Goal: Task Accomplishment & Management: Manage account settings

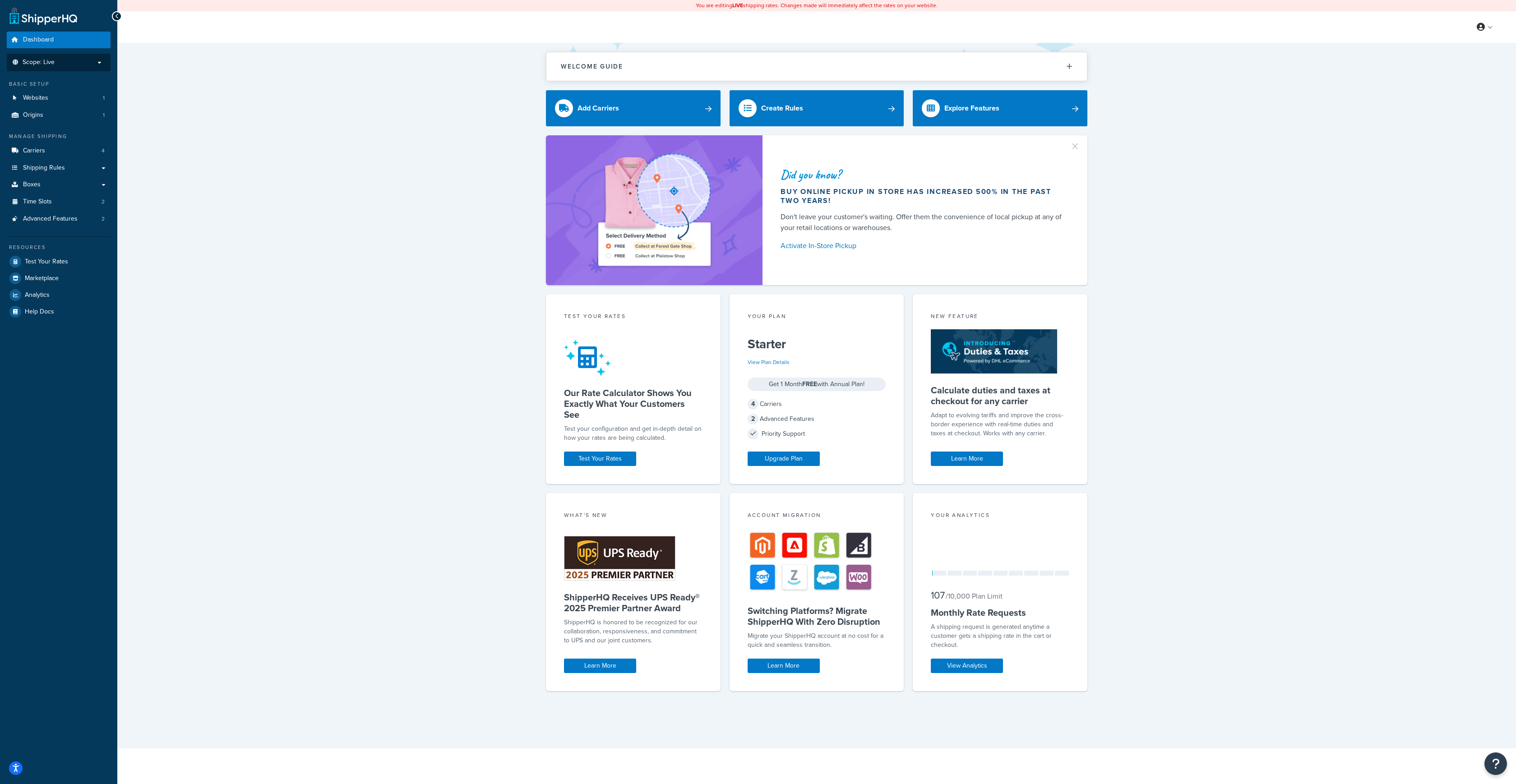
click at [47, 63] on span "Scope: Live" at bounding box center [39, 62] width 32 height 8
click at [173, 143] on div "Did you know? Buy online pickup in store has increased 500% in the past two yea…" at bounding box center [816, 210] width 1362 height 150
click at [39, 149] on span "Websites" at bounding box center [35, 148] width 25 height 8
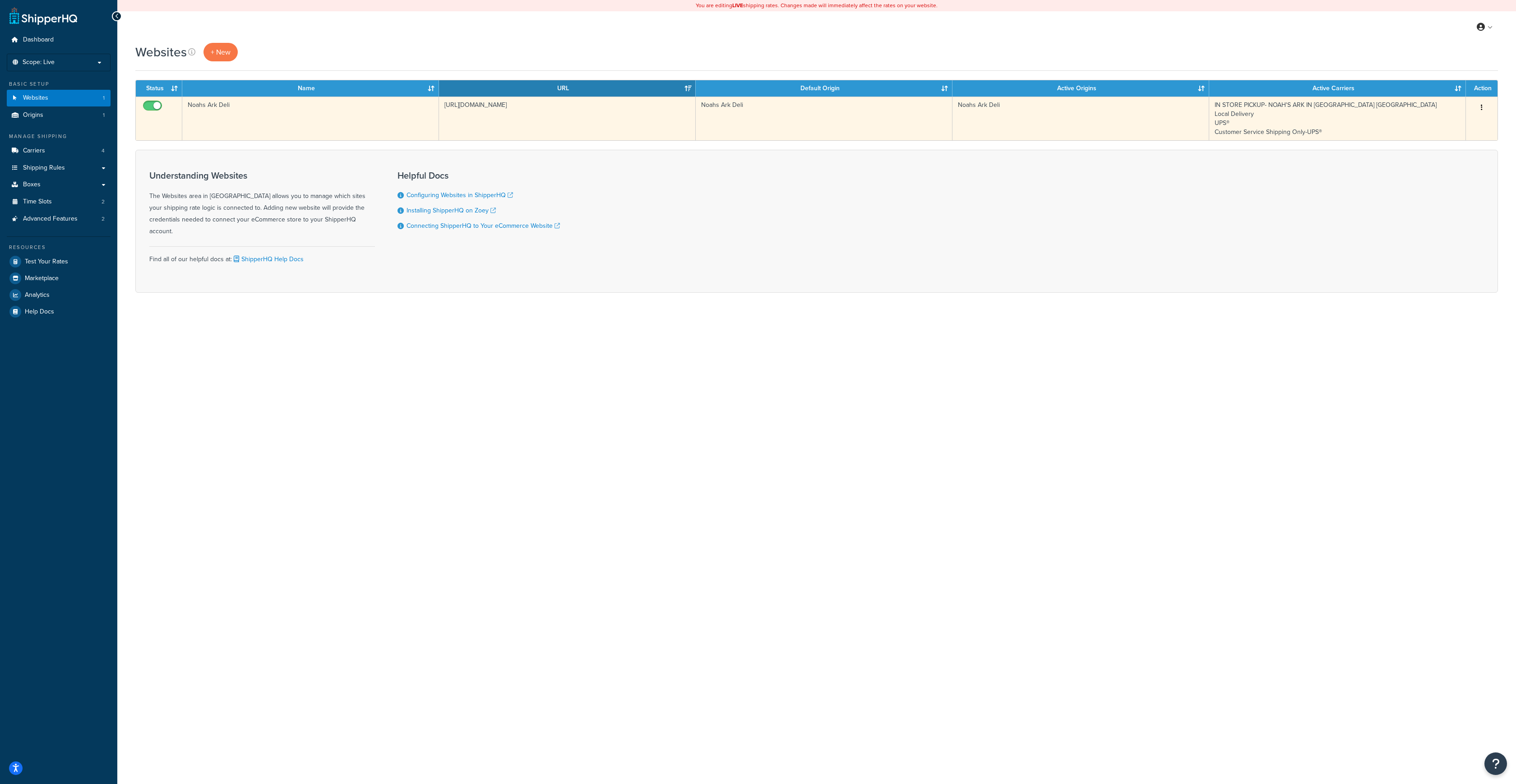
click at [1481, 108] on icon "button" at bounding box center [1482, 108] width 2 height 7
click at [1441, 129] on link "Edit" at bounding box center [1445, 125] width 71 height 18
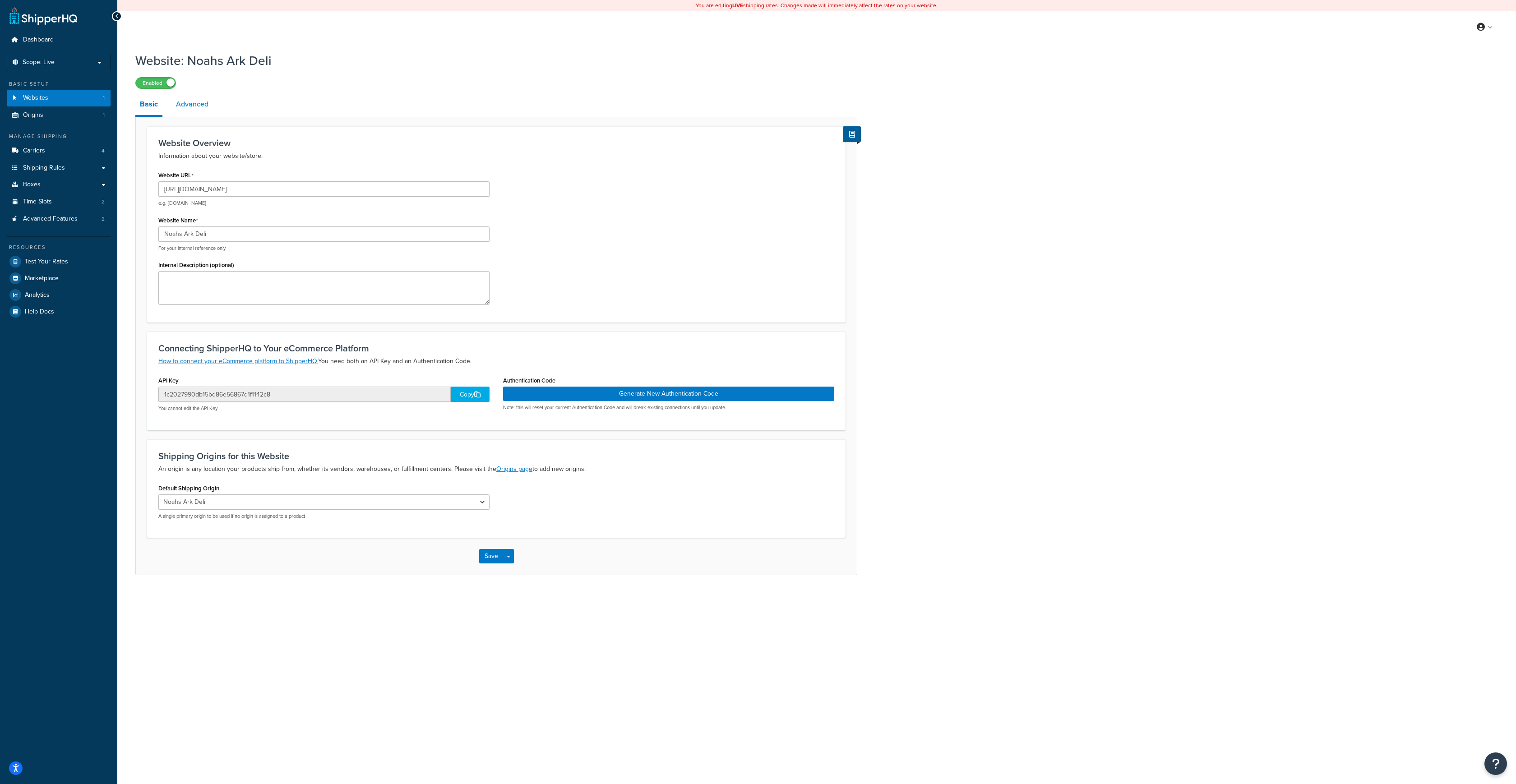
click at [194, 105] on link "Advanced" at bounding box center [192, 104] width 41 height 22
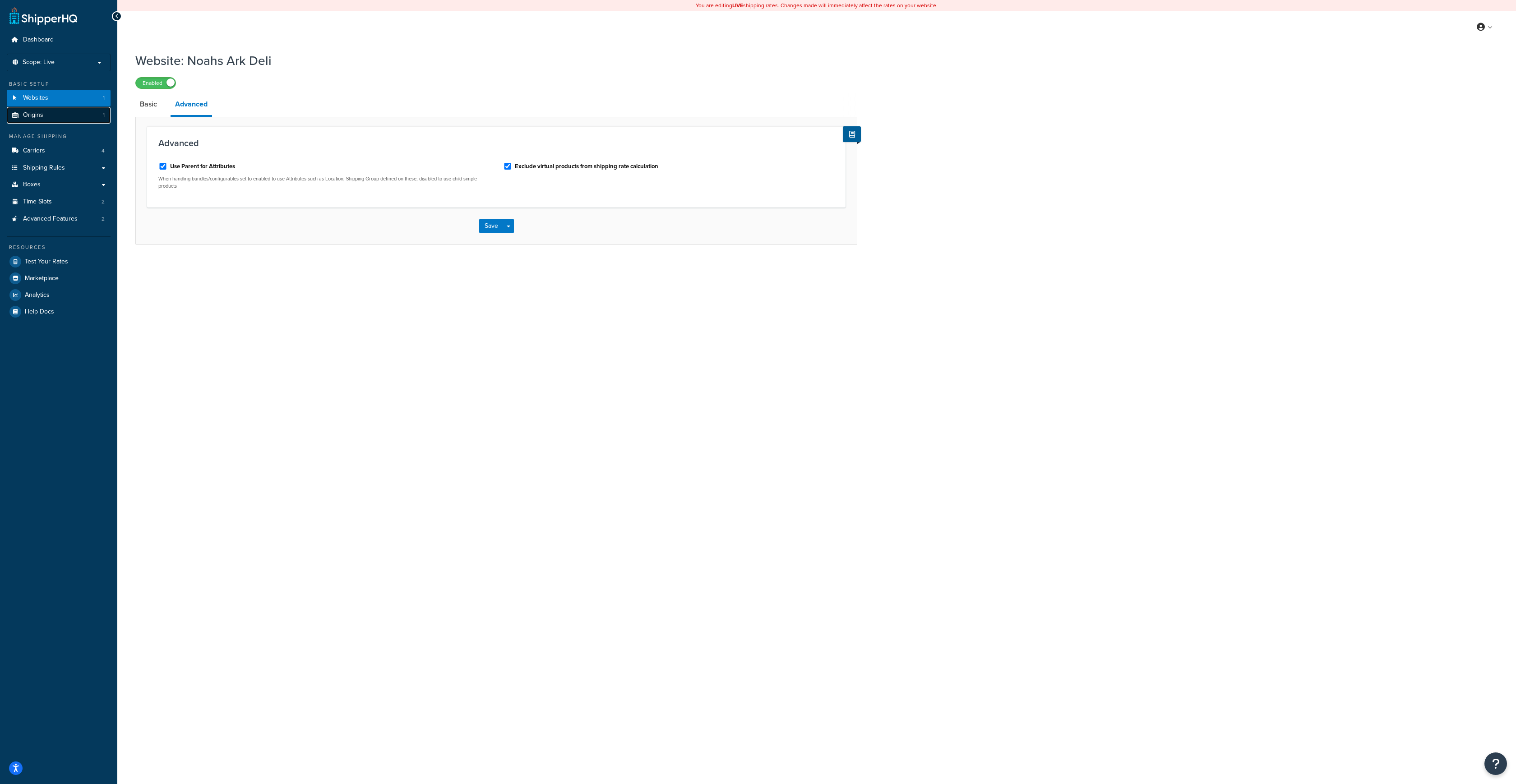
click at [59, 118] on link "Origins 1" at bounding box center [58, 115] width 103 height 17
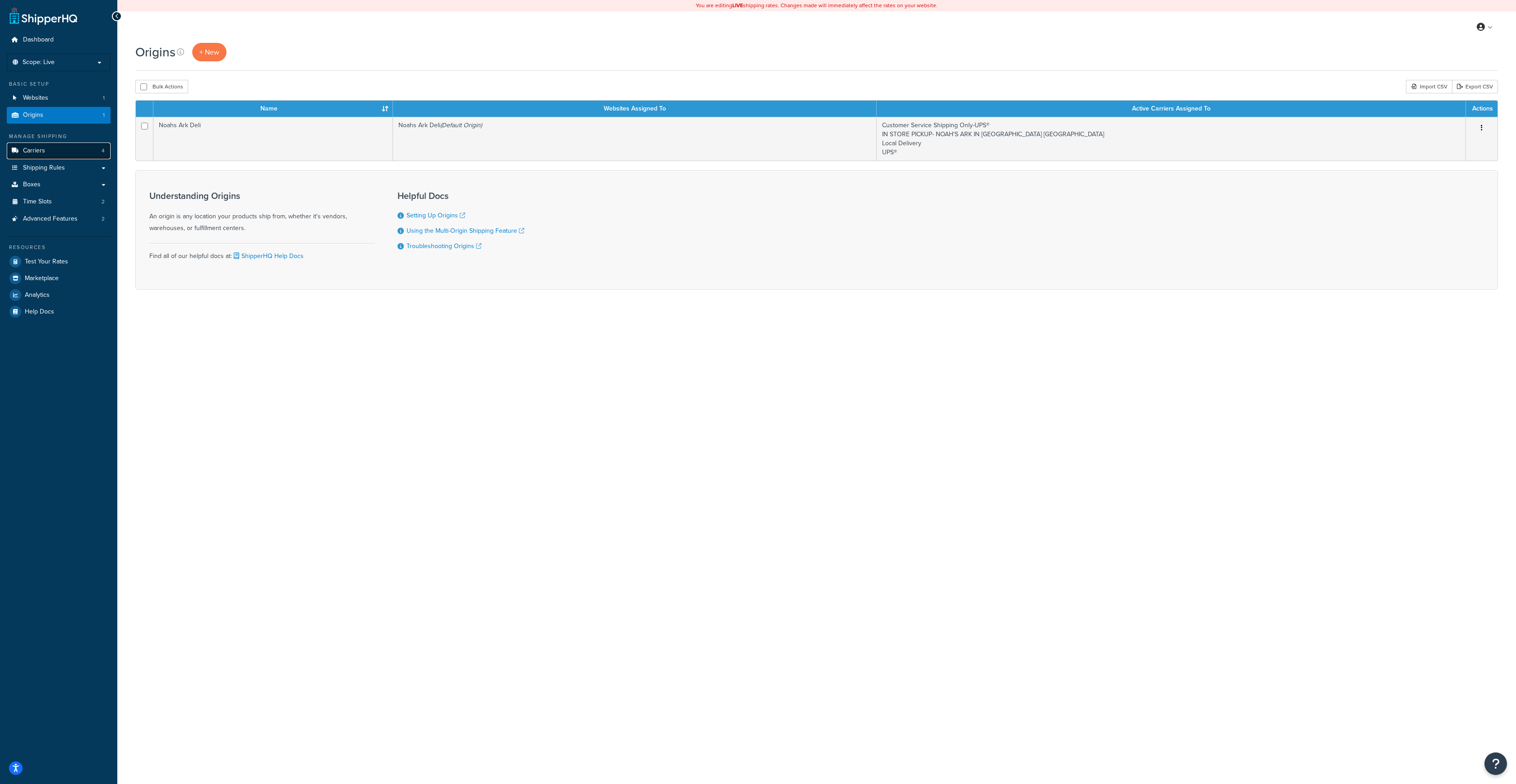
click at [50, 150] on link "Carriers 4" at bounding box center [58, 151] width 103 height 17
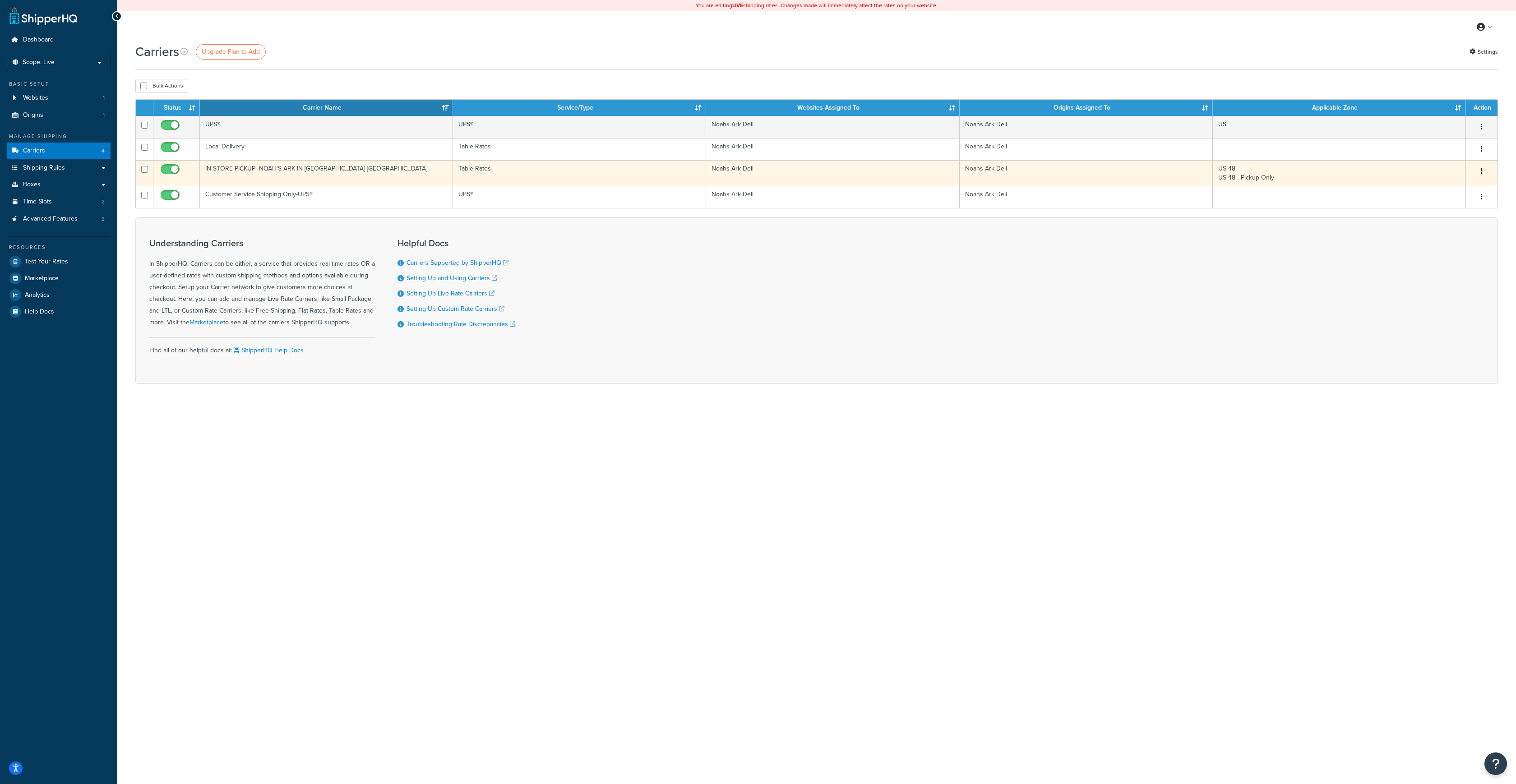
click at [1482, 172] on icon "button" at bounding box center [1482, 171] width 2 height 7
click at [1429, 187] on link "Edit" at bounding box center [1445, 190] width 71 height 18
click at [1482, 172] on button "button" at bounding box center [1481, 171] width 13 height 14
click at [1448, 187] on link "Edit" at bounding box center [1445, 190] width 71 height 18
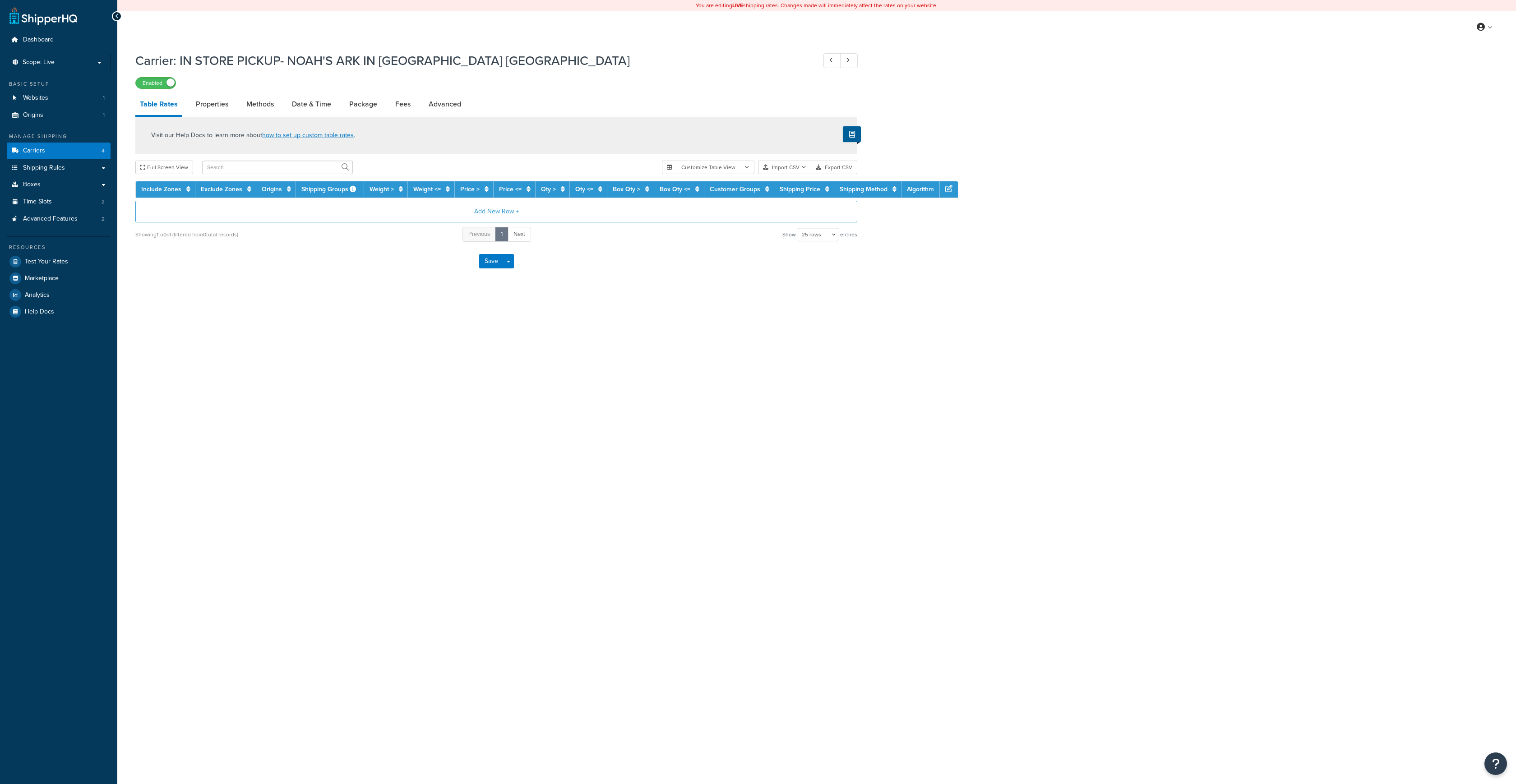
select select "25"
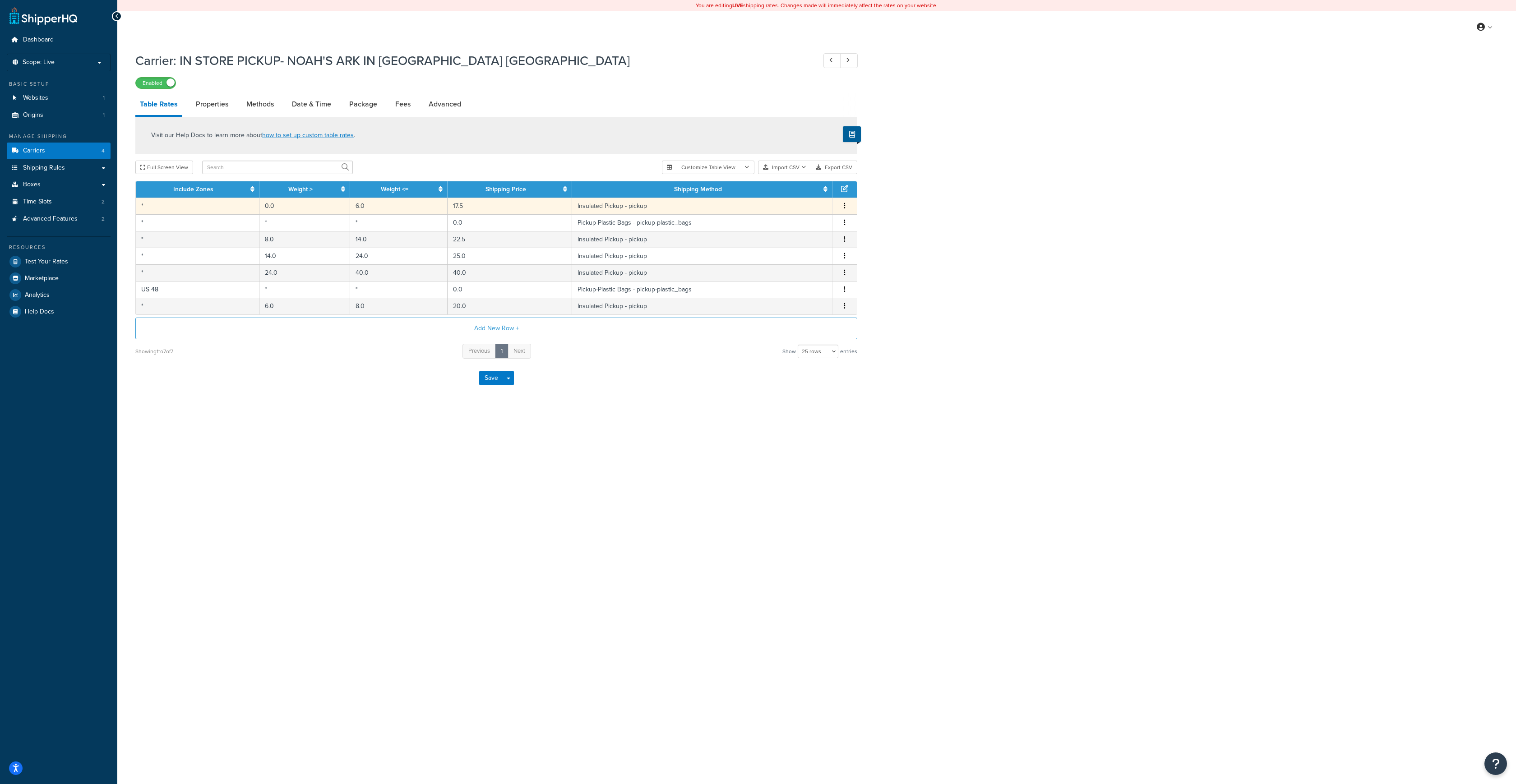
click at [485, 209] on td "17.5" at bounding box center [509, 206] width 124 height 17
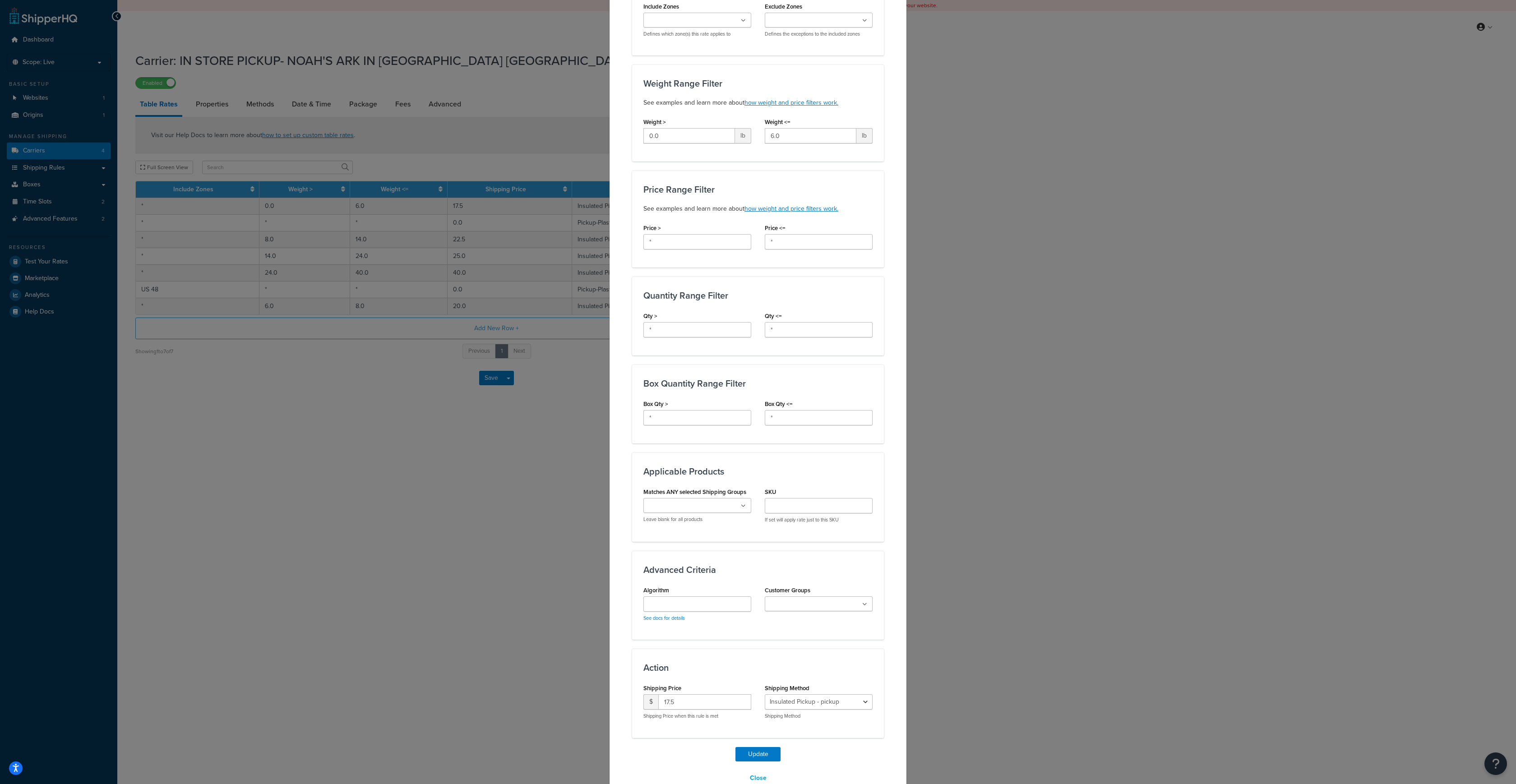
scroll to position [116, 0]
click at [682, 702] on input "17.5" at bounding box center [704, 701] width 93 height 15
click at [741, 697] on input "18.5" at bounding box center [704, 701] width 93 height 15
click at [741, 697] on input "19.5" at bounding box center [704, 701] width 93 height 15
click at [741, 697] on input "20.5" at bounding box center [704, 701] width 93 height 15
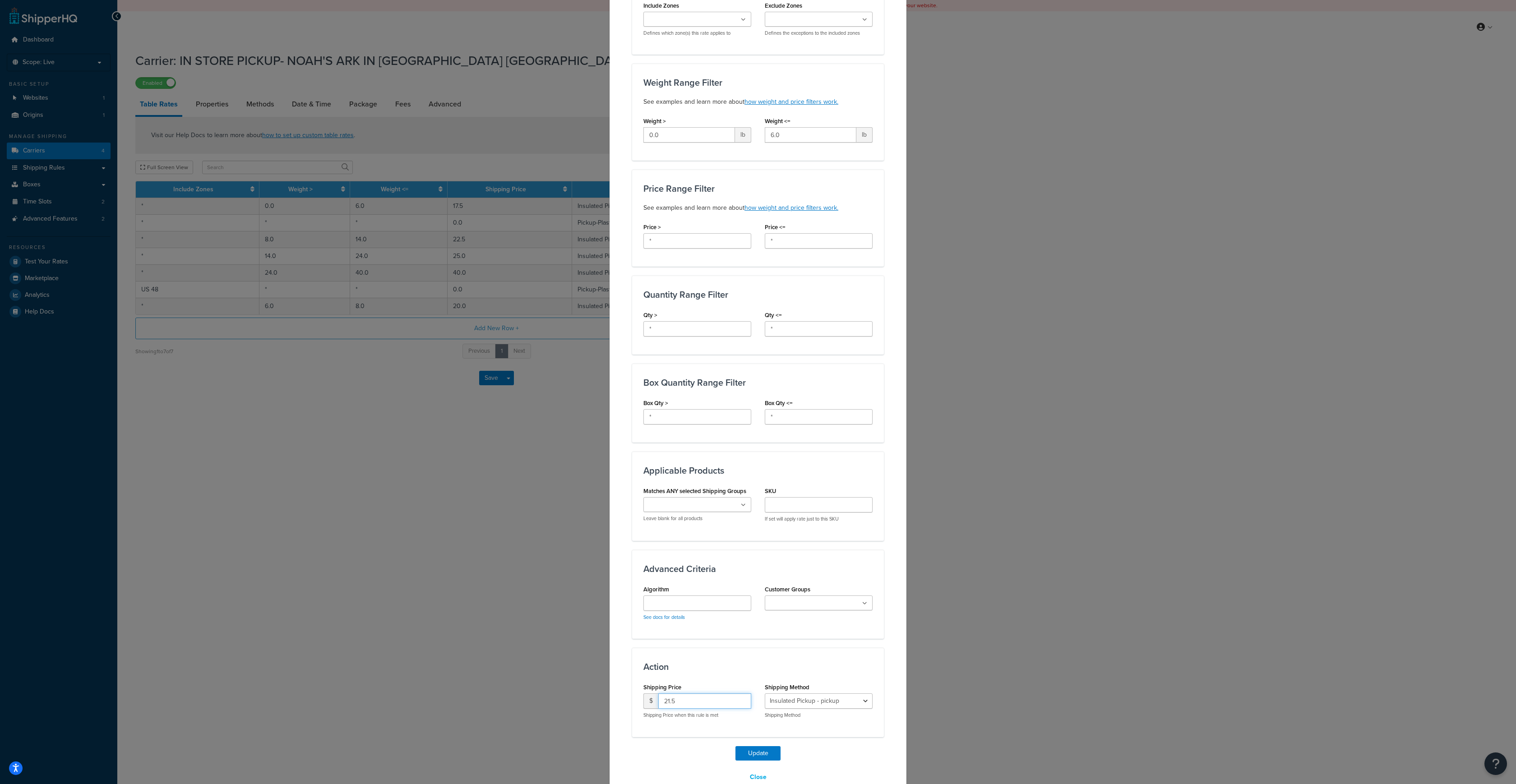
click at [741, 697] on input "21.5" at bounding box center [704, 701] width 93 height 15
drag, startPoint x: 698, startPoint y: 702, endPoint x: 616, endPoint y: 702, distance: 82.0
click at [616, 702] on div "Update Table Rate Applicable Zones See examples and learn more about how includ…" at bounding box center [758, 357] width 297 height 892
type input "35"
click at [757, 752] on button "Update" at bounding box center [758, 753] width 45 height 14
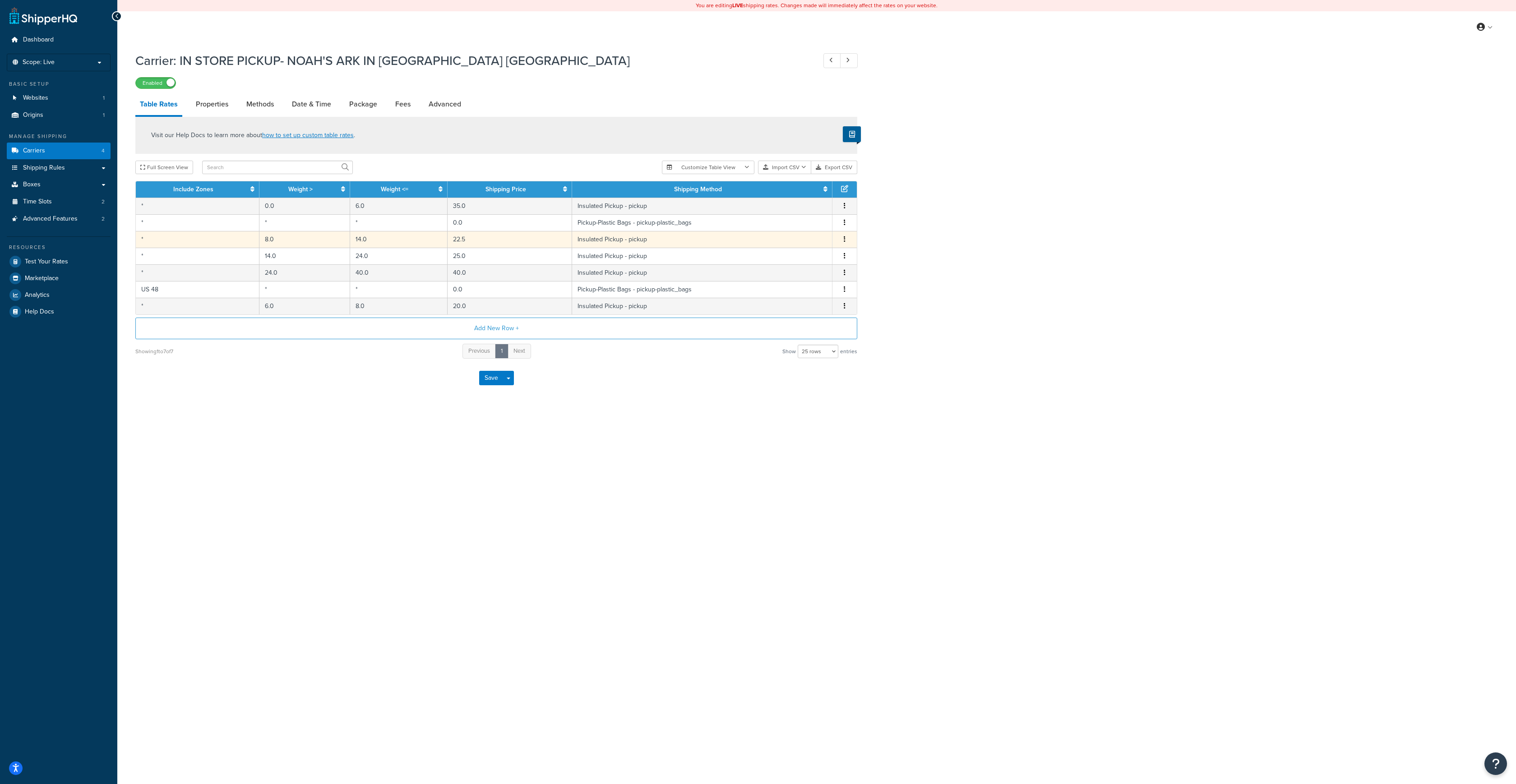
click at [841, 241] on button "button" at bounding box center [845, 239] width 8 height 10
click at [793, 219] on div "Edit" at bounding box center [799, 222] width 64 height 18
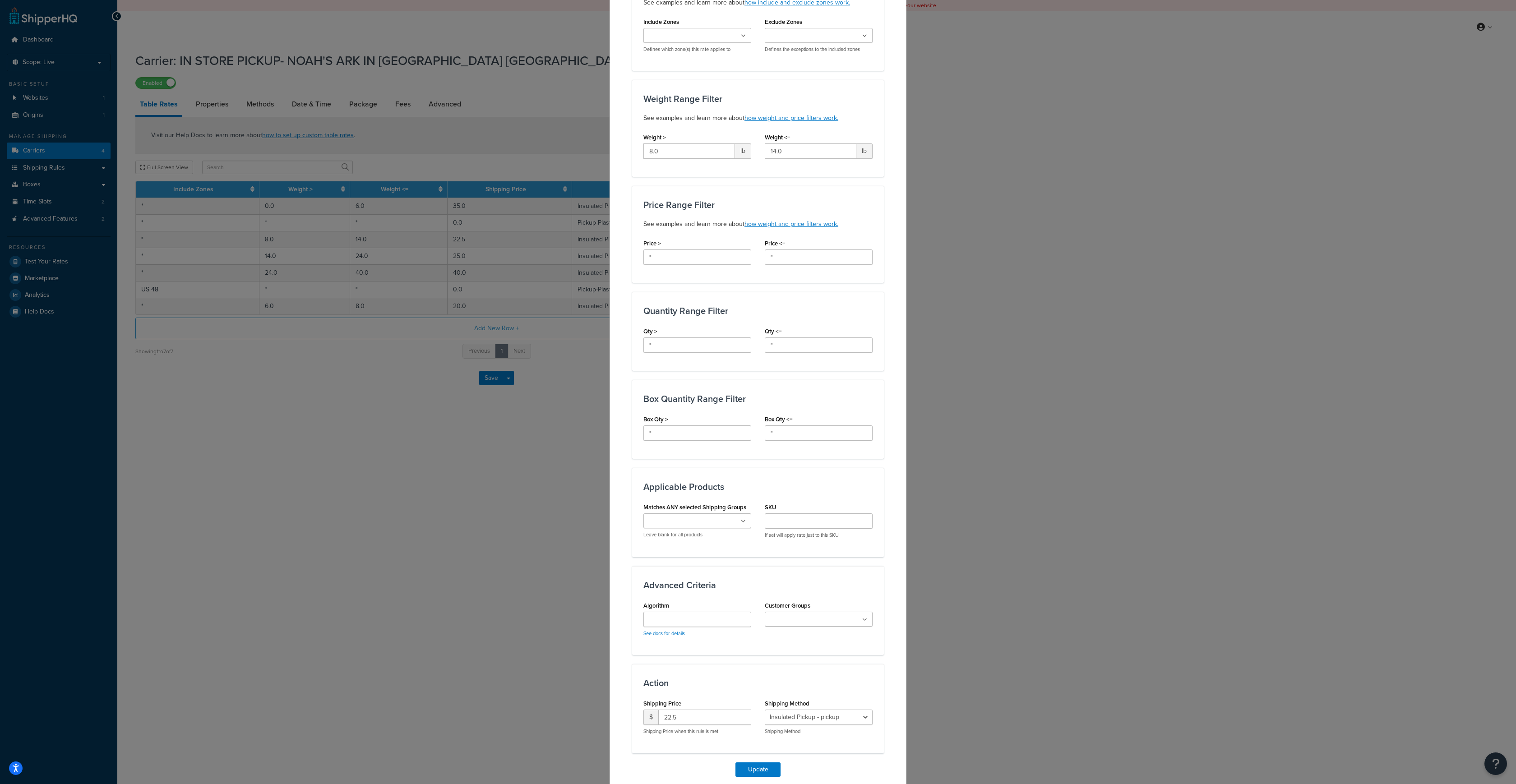
scroll to position [135, 0]
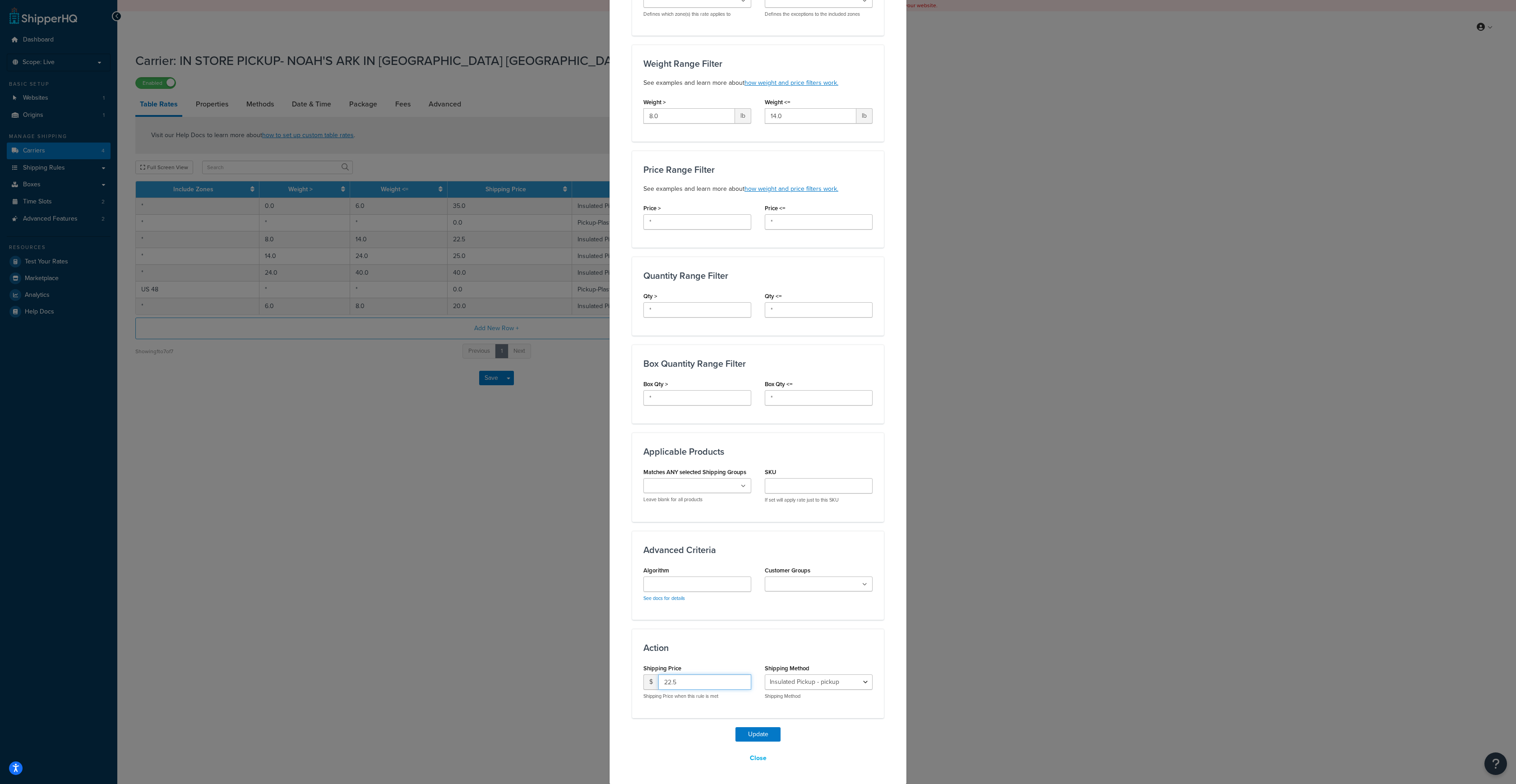
drag, startPoint x: 686, startPoint y: 681, endPoint x: 650, endPoint y: 681, distance: 36.0
click at [650, 681] on div "$ 22.5" at bounding box center [697, 681] width 108 height 15
type input "50"
click at [762, 734] on button "Update" at bounding box center [758, 734] width 45 height 14
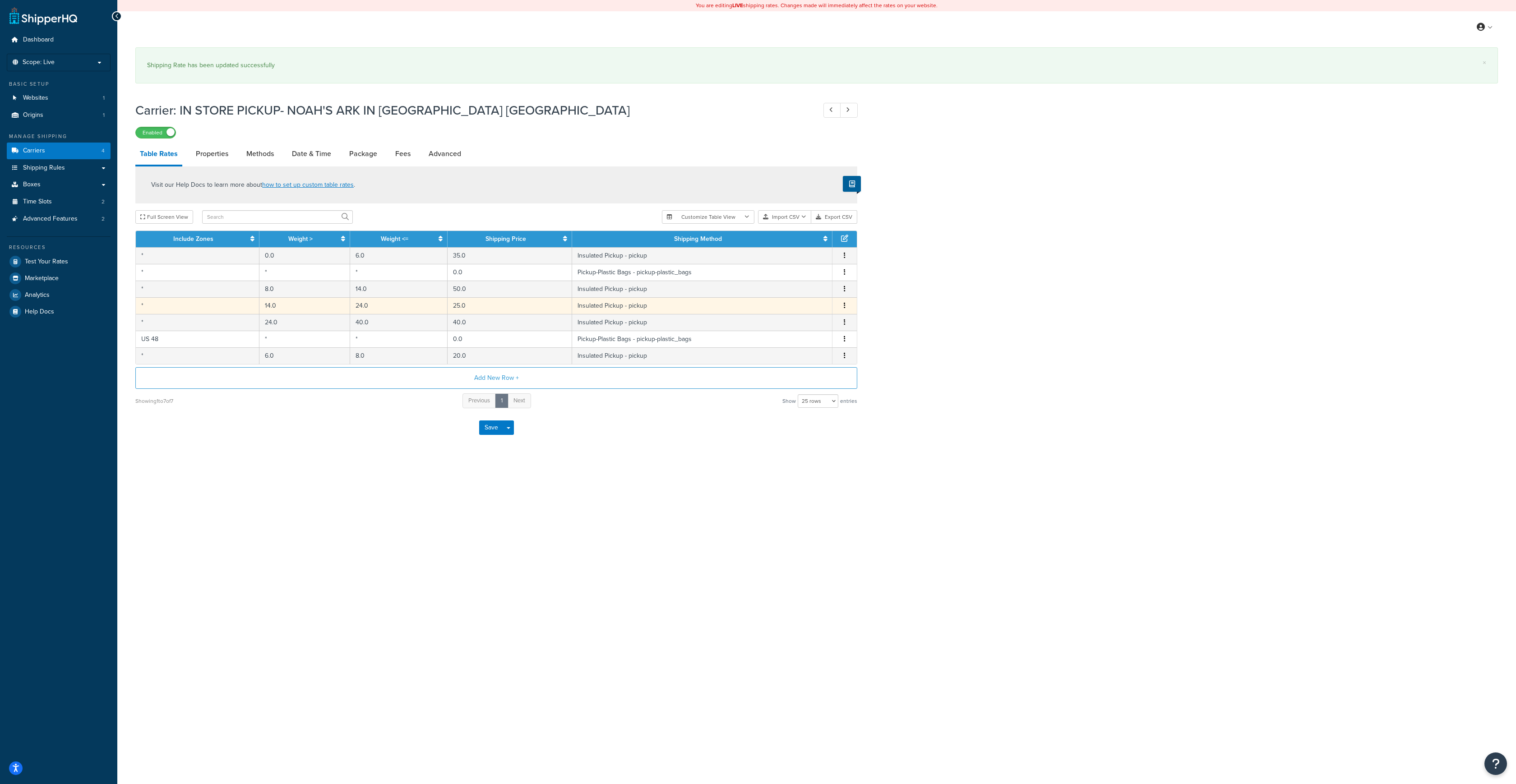
click at [684, 304] on td "Insulated Pickup - pickup" at bounding box center [703, 306] width 261 height 17
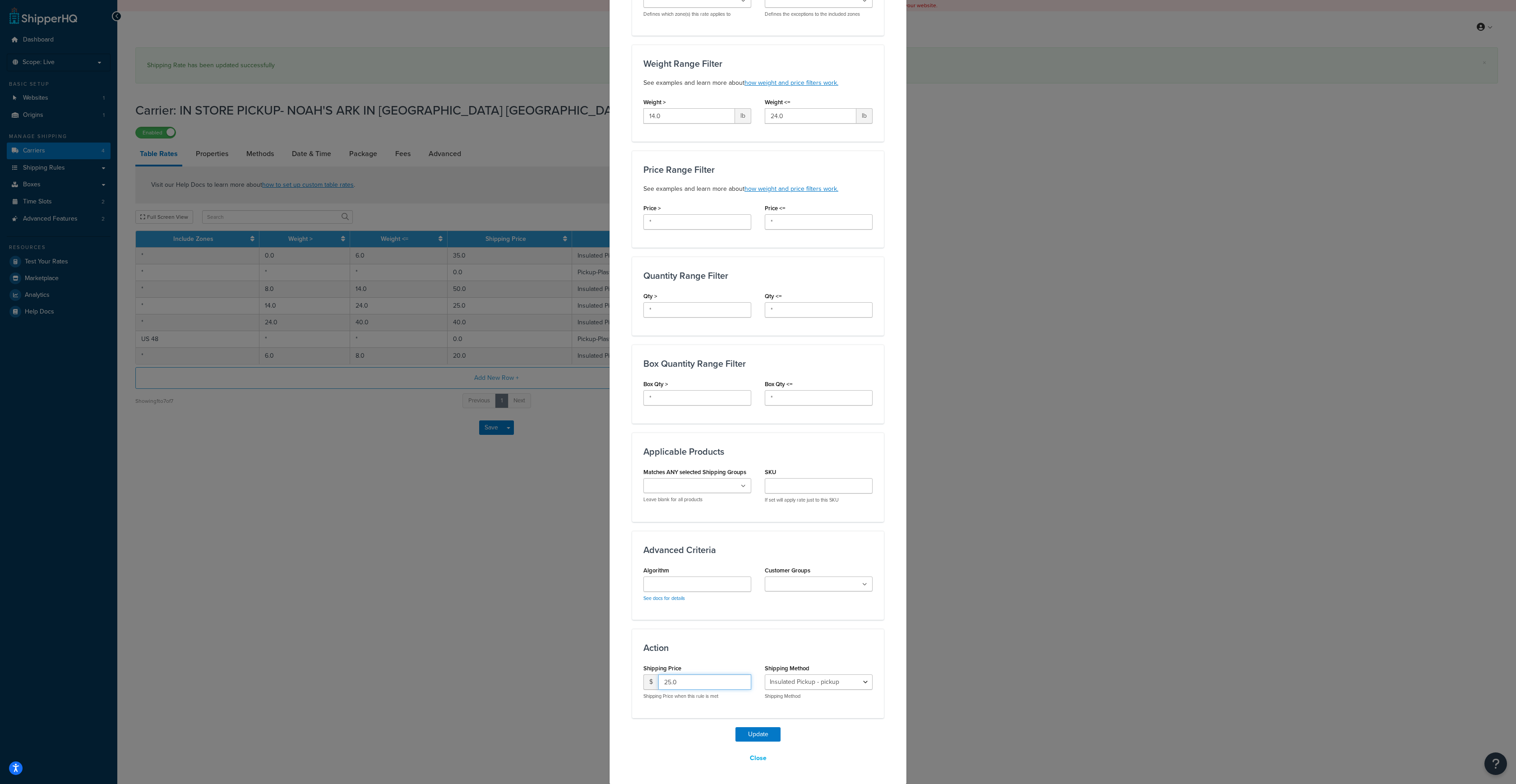
drag, startPoint x: 680, startPoint y: 684, endPoint x: 650, endPoint y: 682, distance: 30.1
click at [650, 682] on div "$ 25.0" at bounding box center [697, 681] width 108 height 15
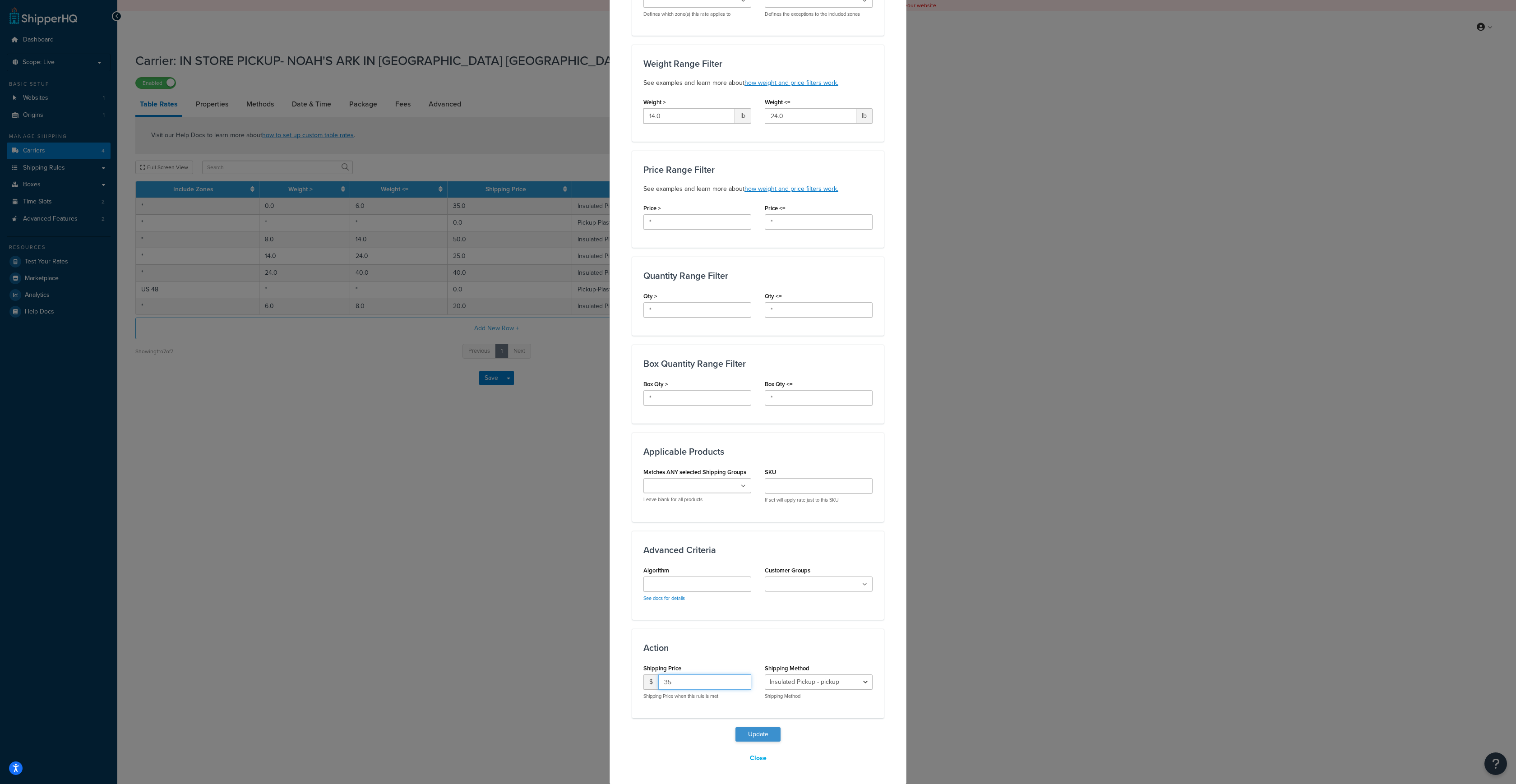
type input "35"
click at [752, 730] on button "Update" at bounding box center [758, 734] width 45 height 14
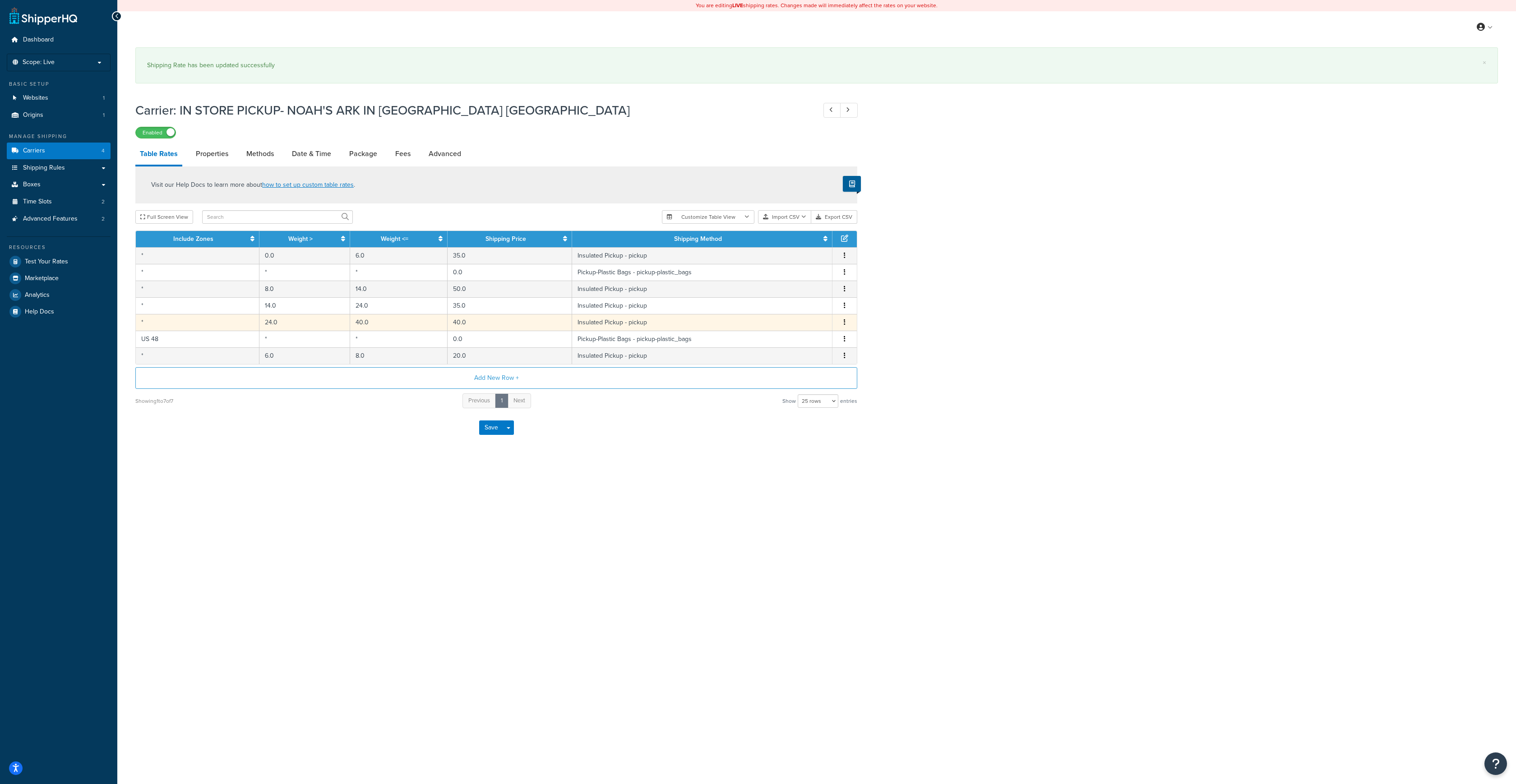
click at [499, 324] on td "40.0" at bounding box center [509, 323] width 124 height 17
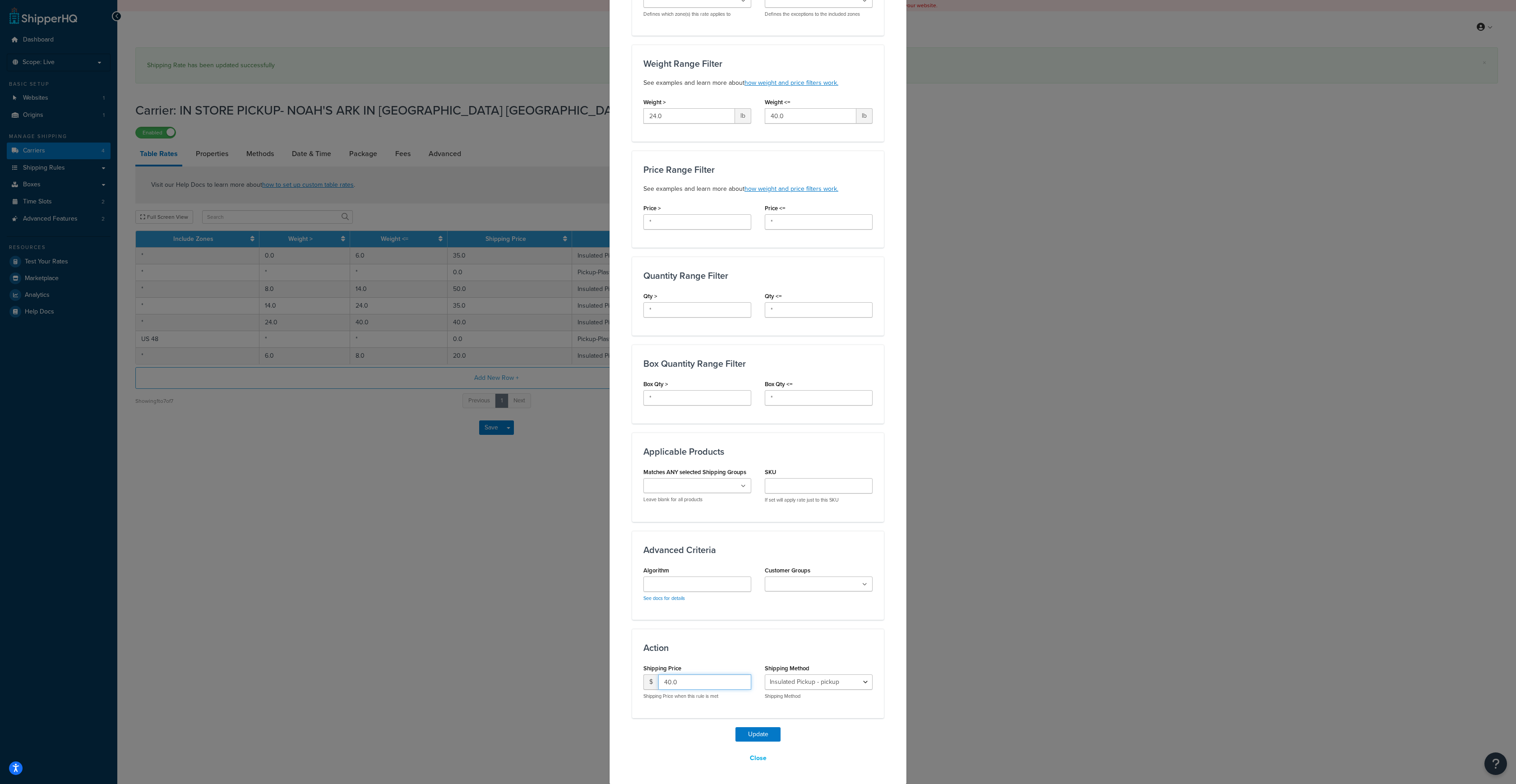
drag, startPoint x: 685, startPoint y: 685, endPoint x: 643, endPoint y: 686, distance: 42.0
click at [645, 685] on div "$ 40.0" at bounding box center [697, 681] width 108 height 15
type input "75"
click at [758, 730] on button "Update" at bounding box center [758, 734] width 45 height 14
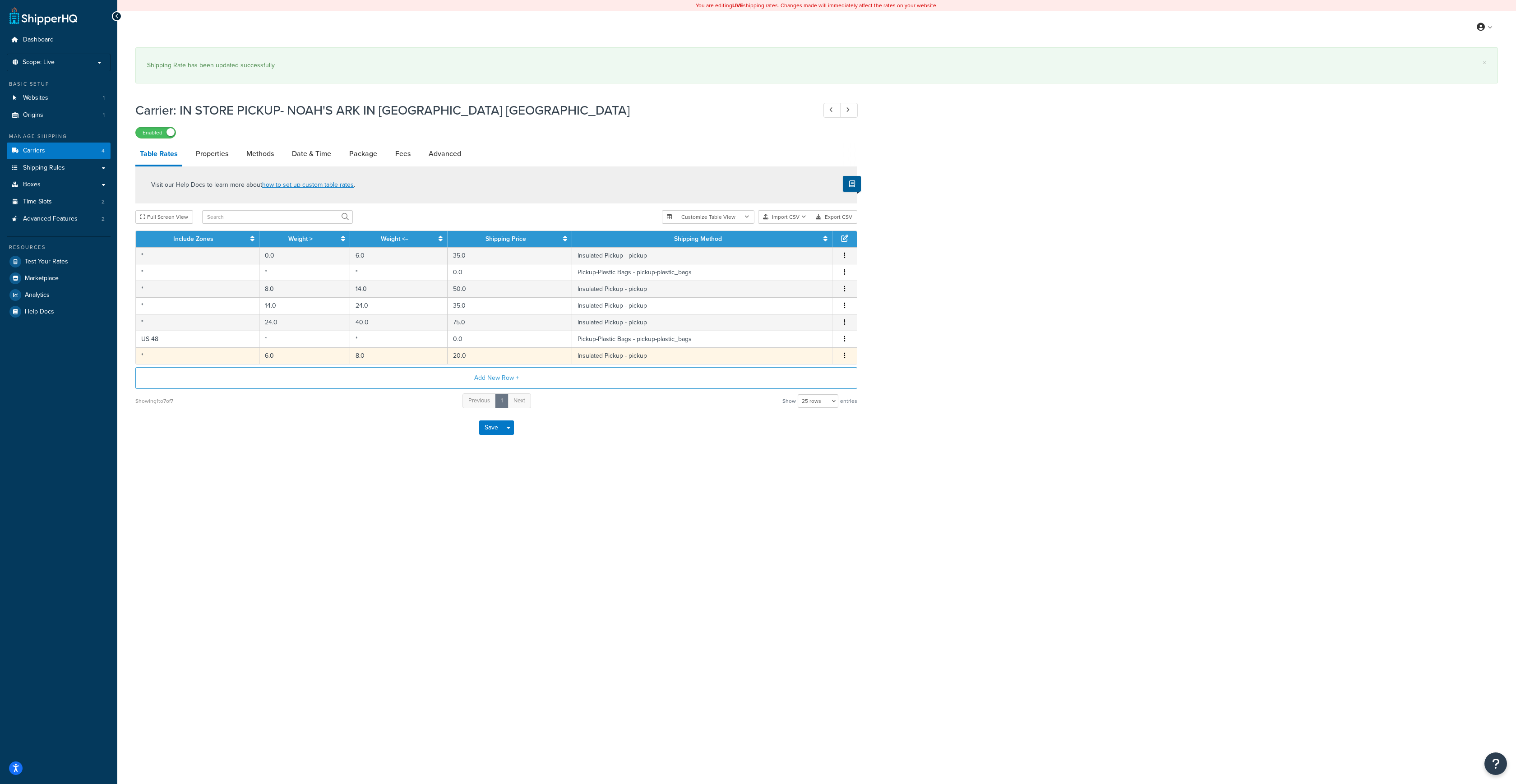
click at [534, 356] on td "20.0" at bounding box center [509, 355] width 124 height 17
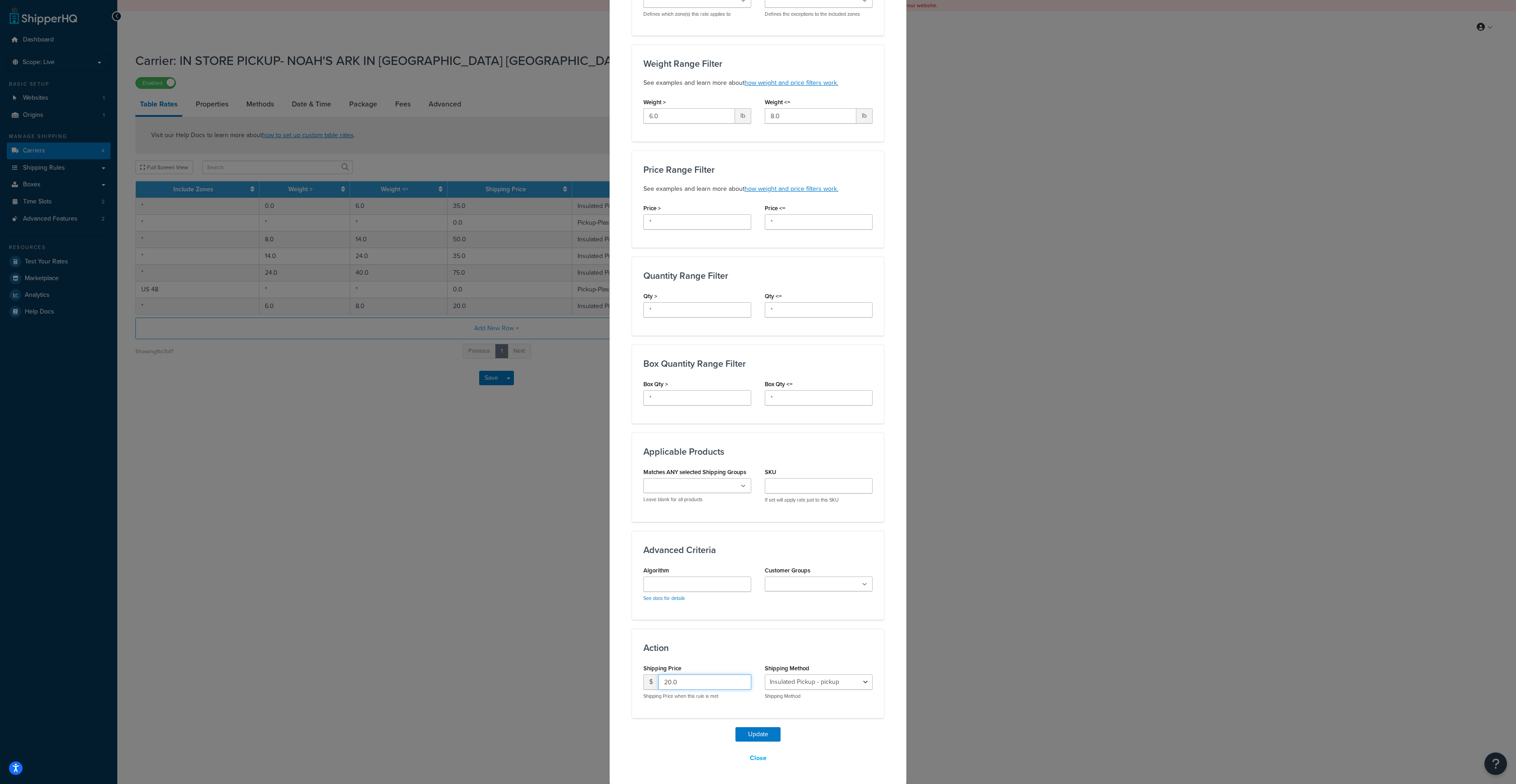
drag, startPoint x: 685, startPoint y: 685, endPoint x: 640, endPoint y: 685, distance: 45.0
click at [640, 685] on div "Shipping Price $ 20.0 Shipping Price when this rule is met" at bounding box center [697, 683] width 121 height 45
type input "35"
click at [759, 734] on button "Update" at bounding box center [758, 734] width 45 height 14
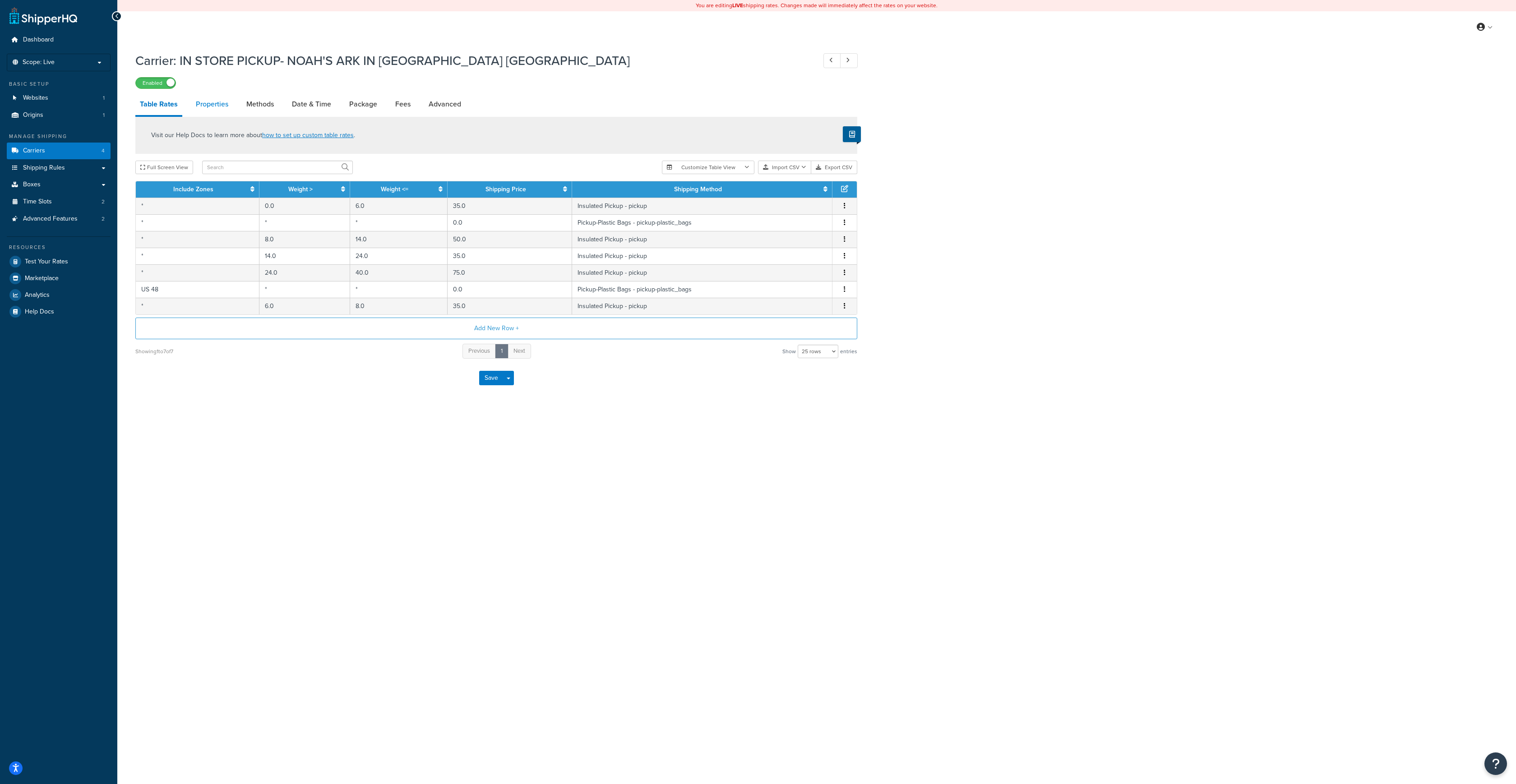
click at [211, 107] on link "Properties" at bounding box center [212, 104] width 41 height 22
select select "HIGHEST"
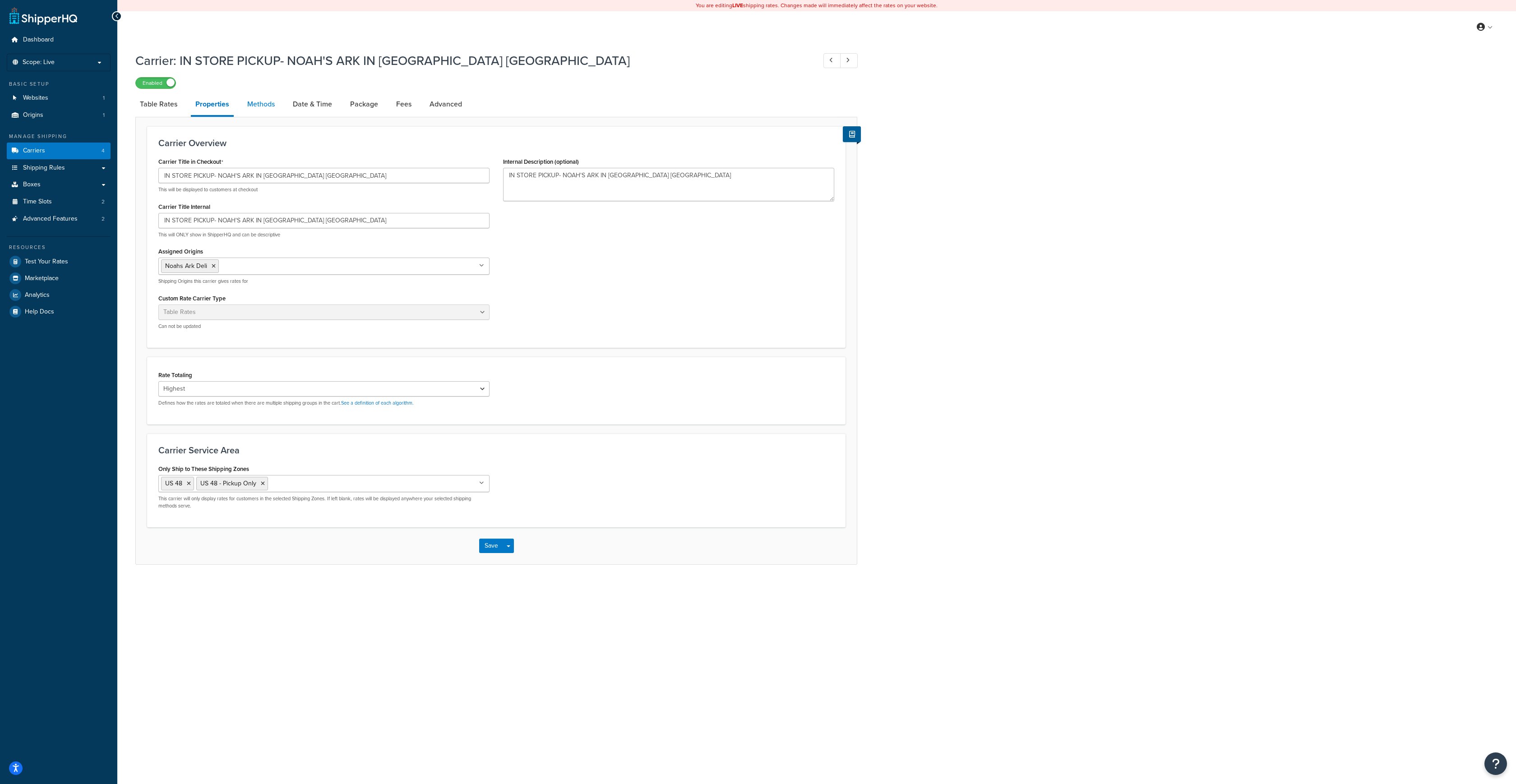
click at [256, 104] on link "Methods" at bounding box center [261, 104] width 36 height 22
select select "25"
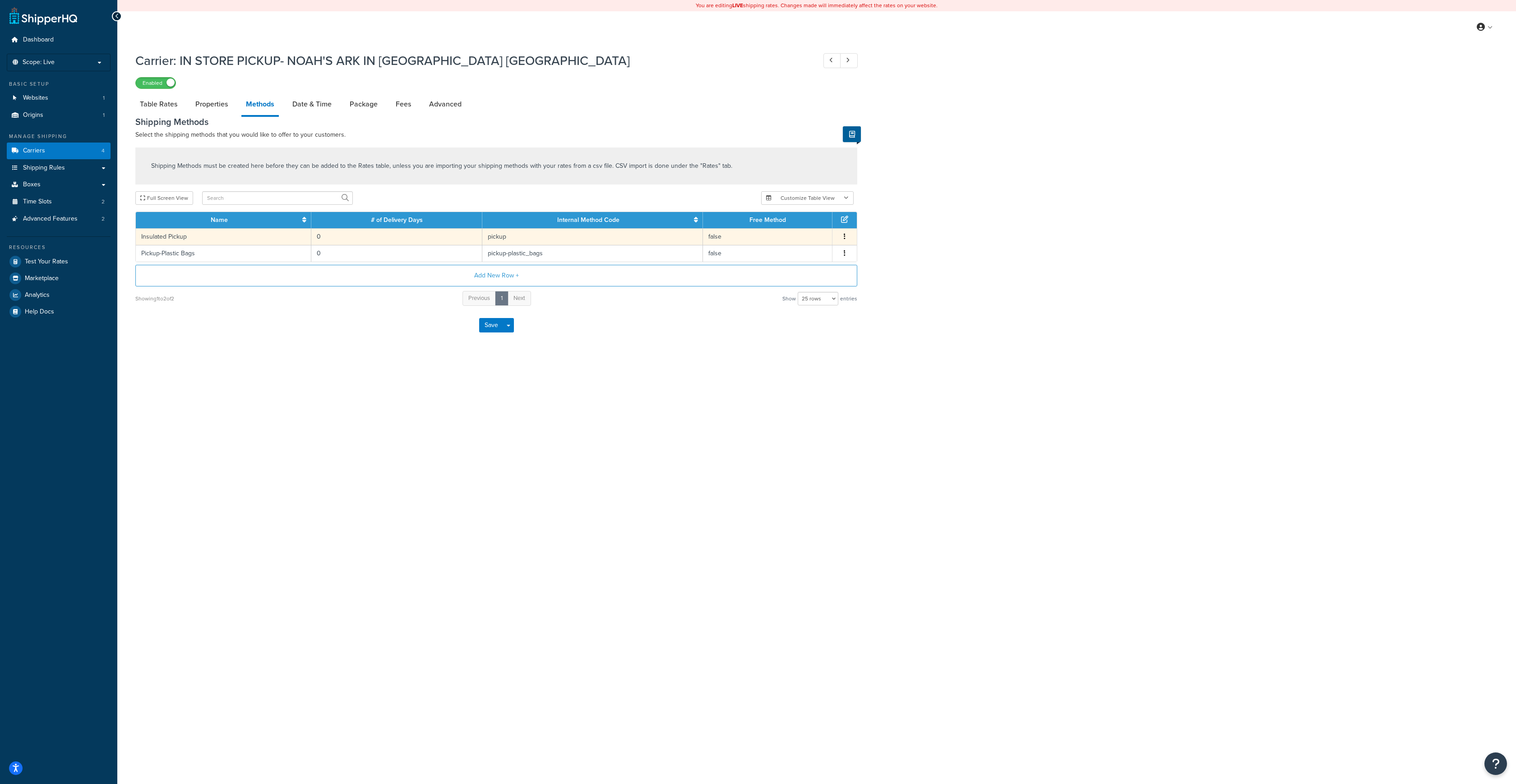
click at [172, 234] on td "Insulated Pickup" at bounding box center [224, 237] width 176 height 17
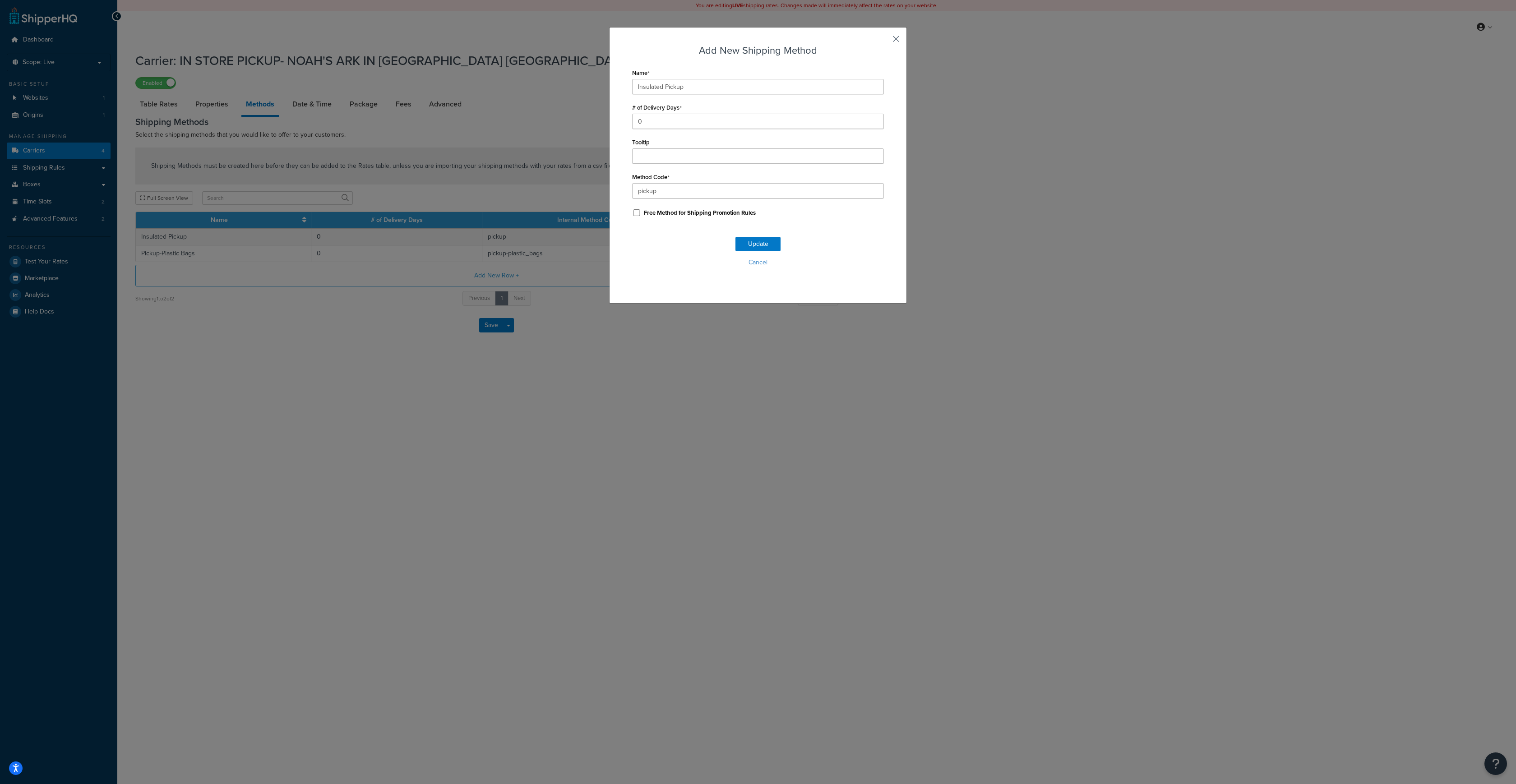
click at [884, 41] on button "button" at bounding box center [882, 42] width 3 height 3
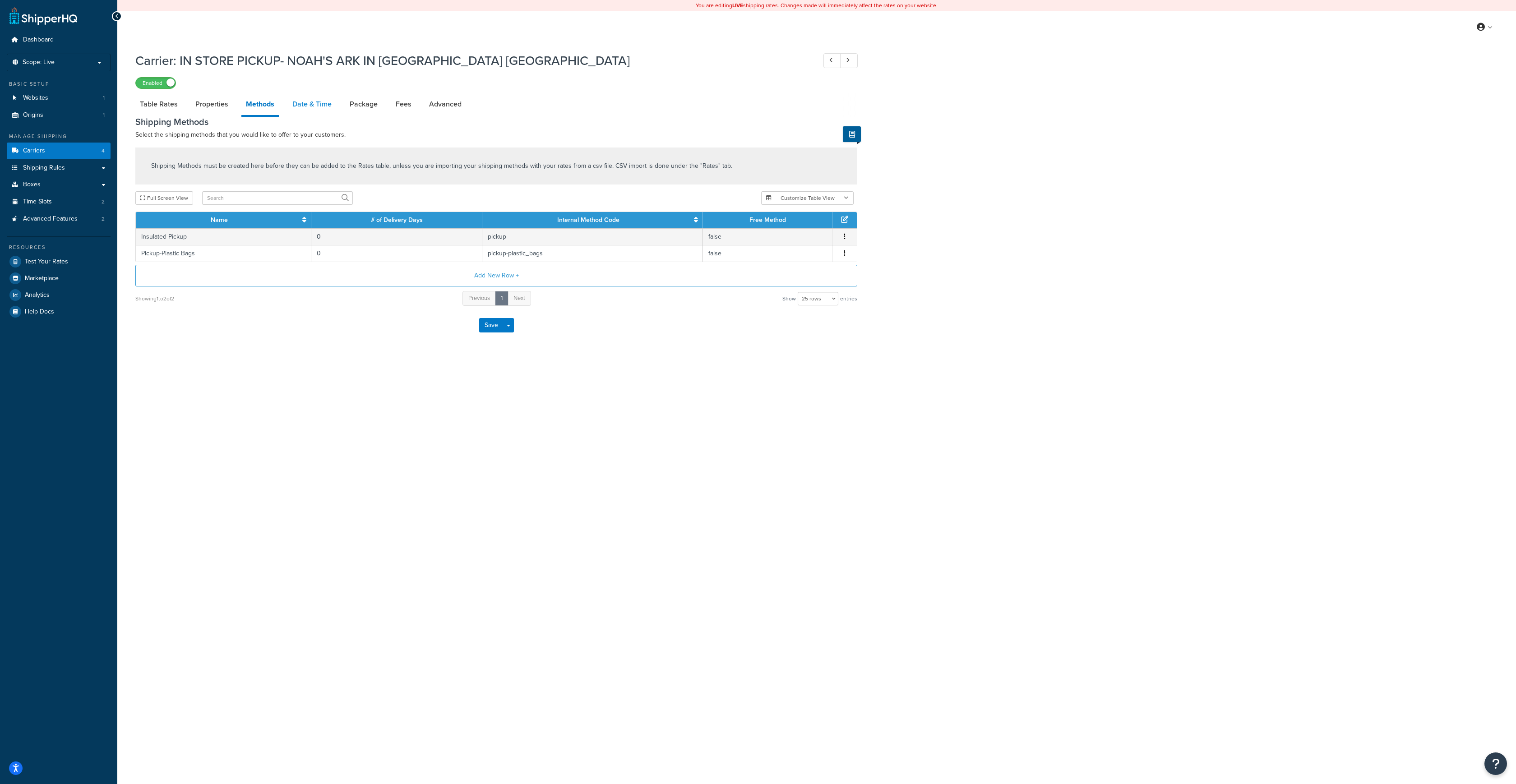
click at [312, 103] on link "Date & Time" at bounding box center [311, 104] width 48 height 22
select select "yMMMEd"
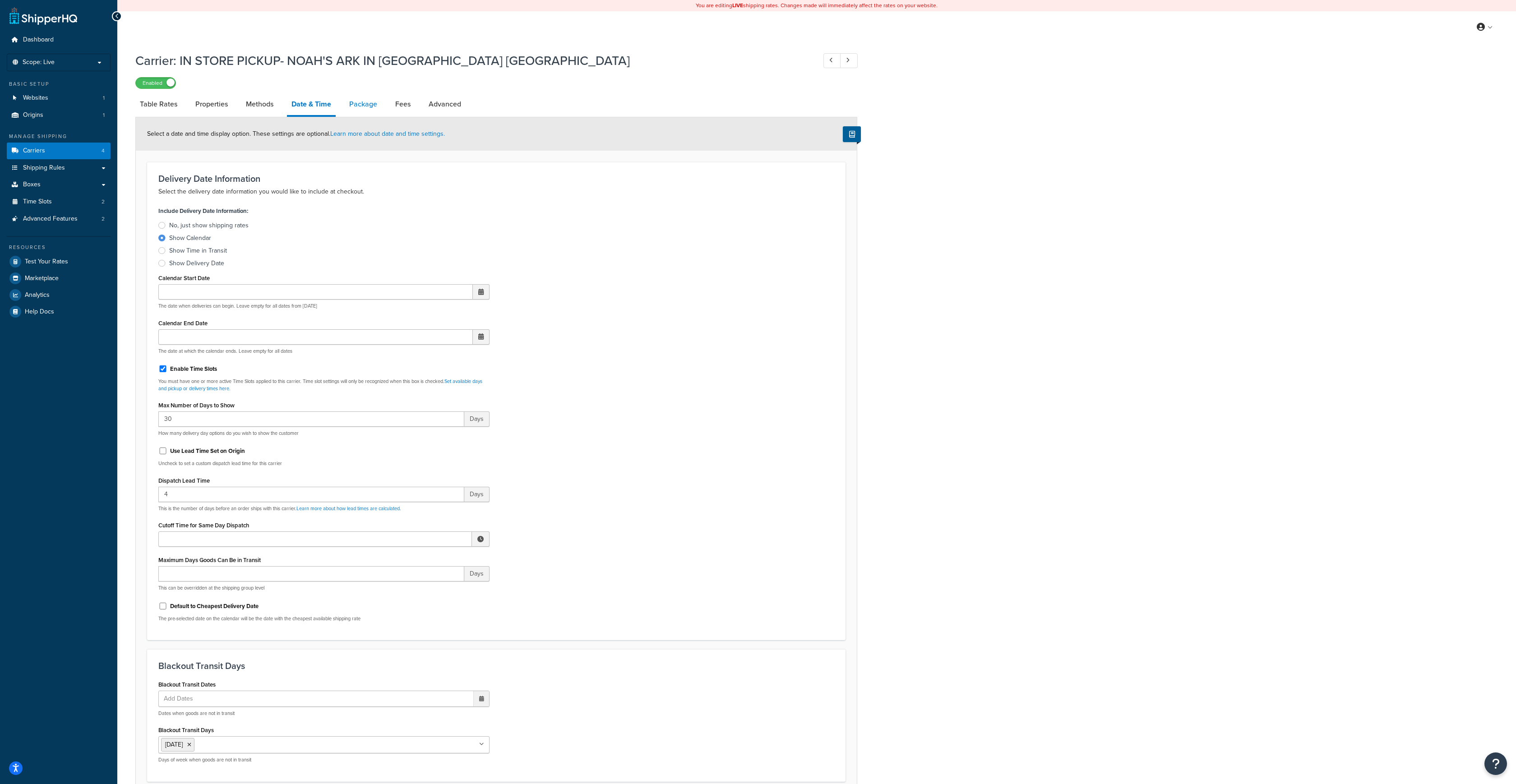
click at [365, 106] on link "Package" at bounding box center [363, 104] width 37 height 22
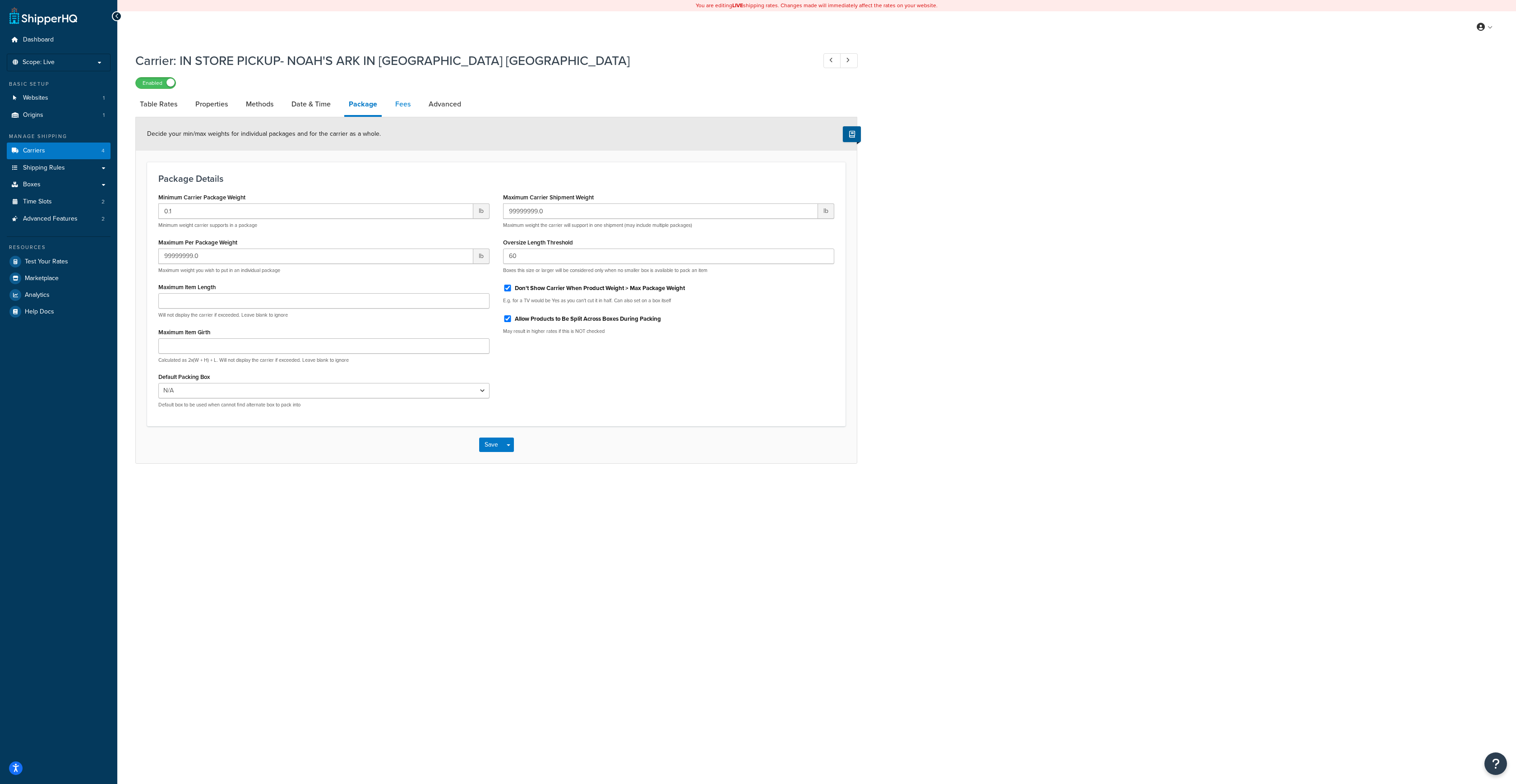
click at [408, 105] on link "Fees" at bounding box center [403, 104] width 24 height 22
select select "AFTER"
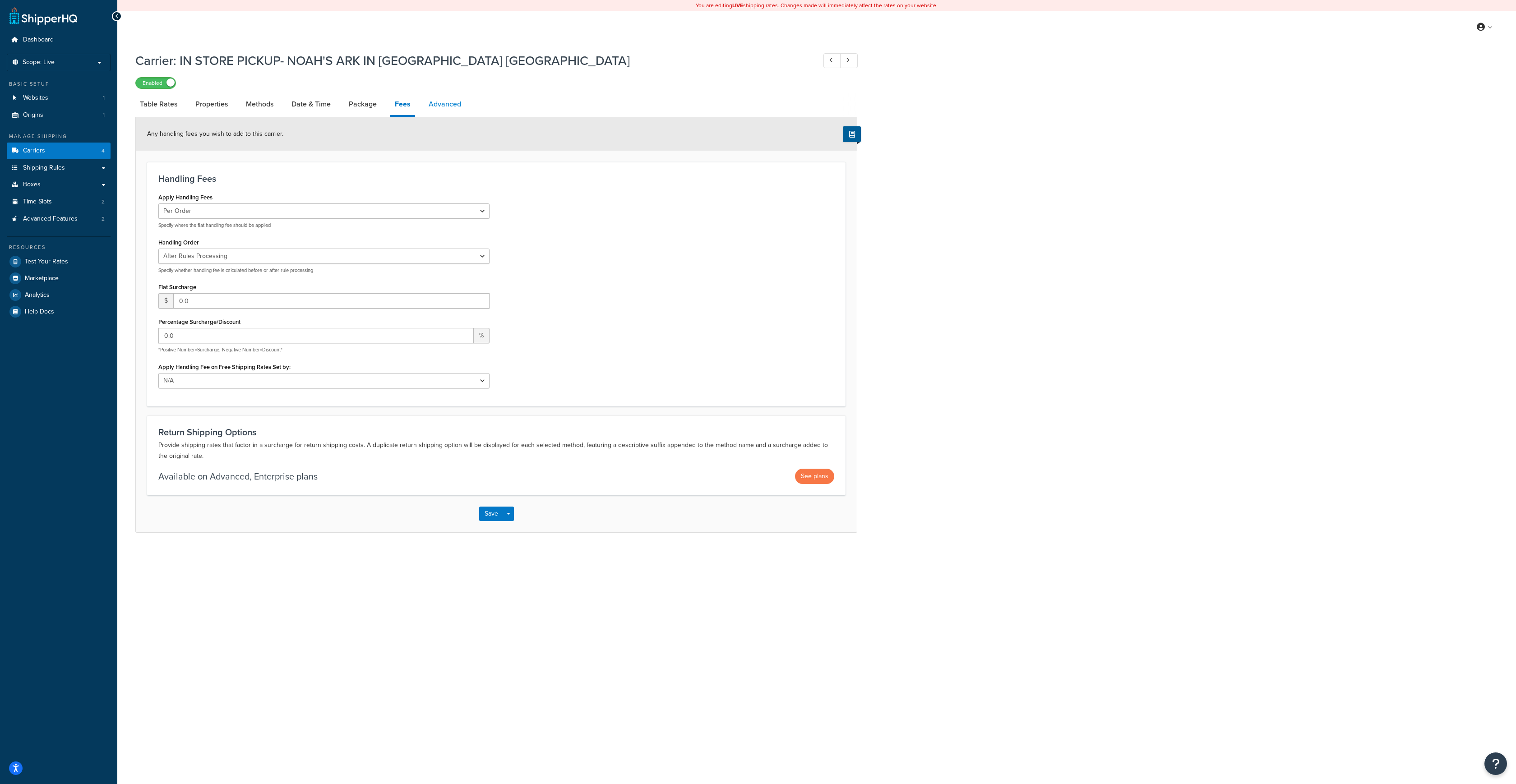
click at [450, 103] on link "Advanced" at bounding box center [445, 104] width 41 height 22
select select "false"
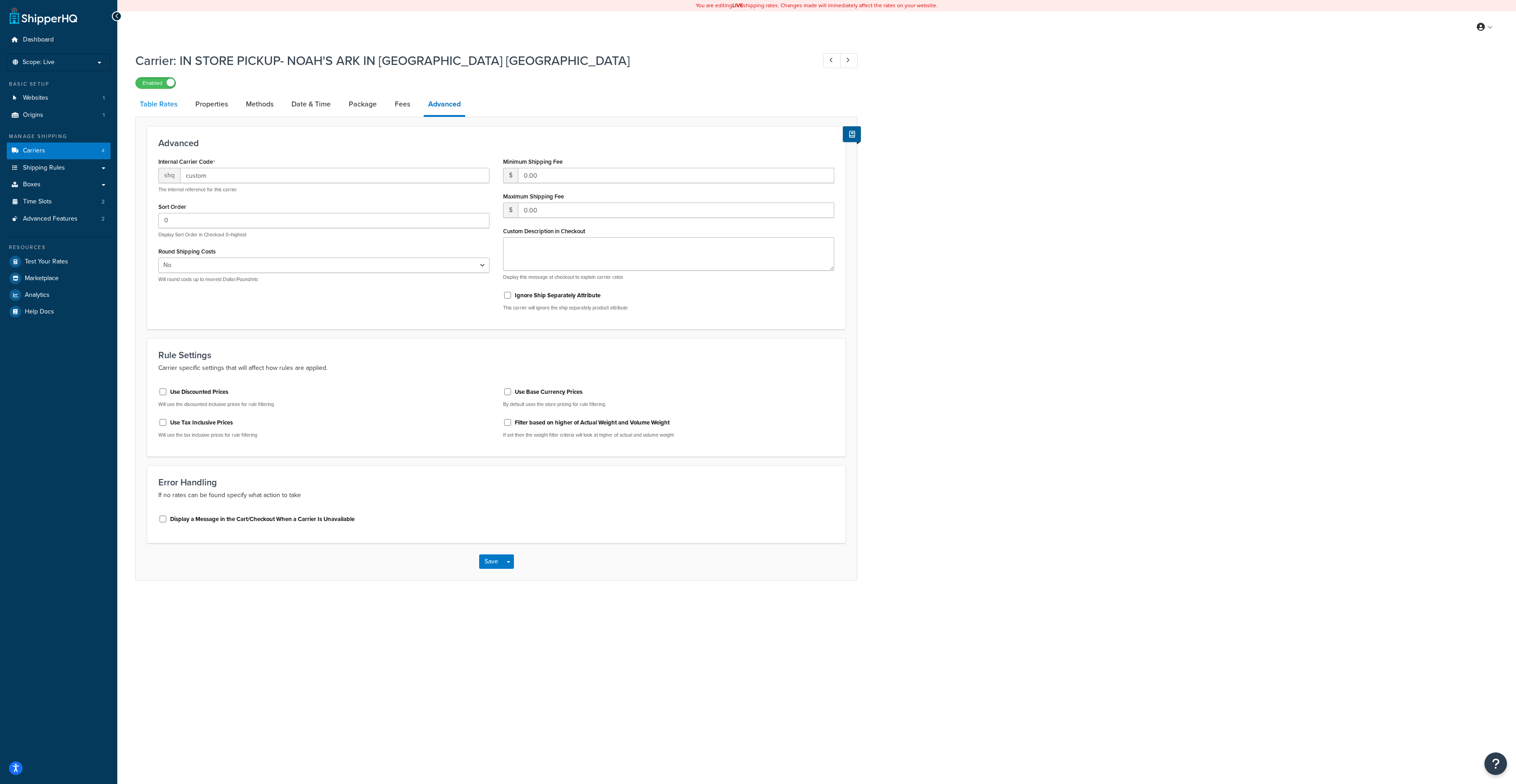
click at [165, 106] on link "Table Rates" at bounding box center [158, 104] width 46 height 22
select select "25"
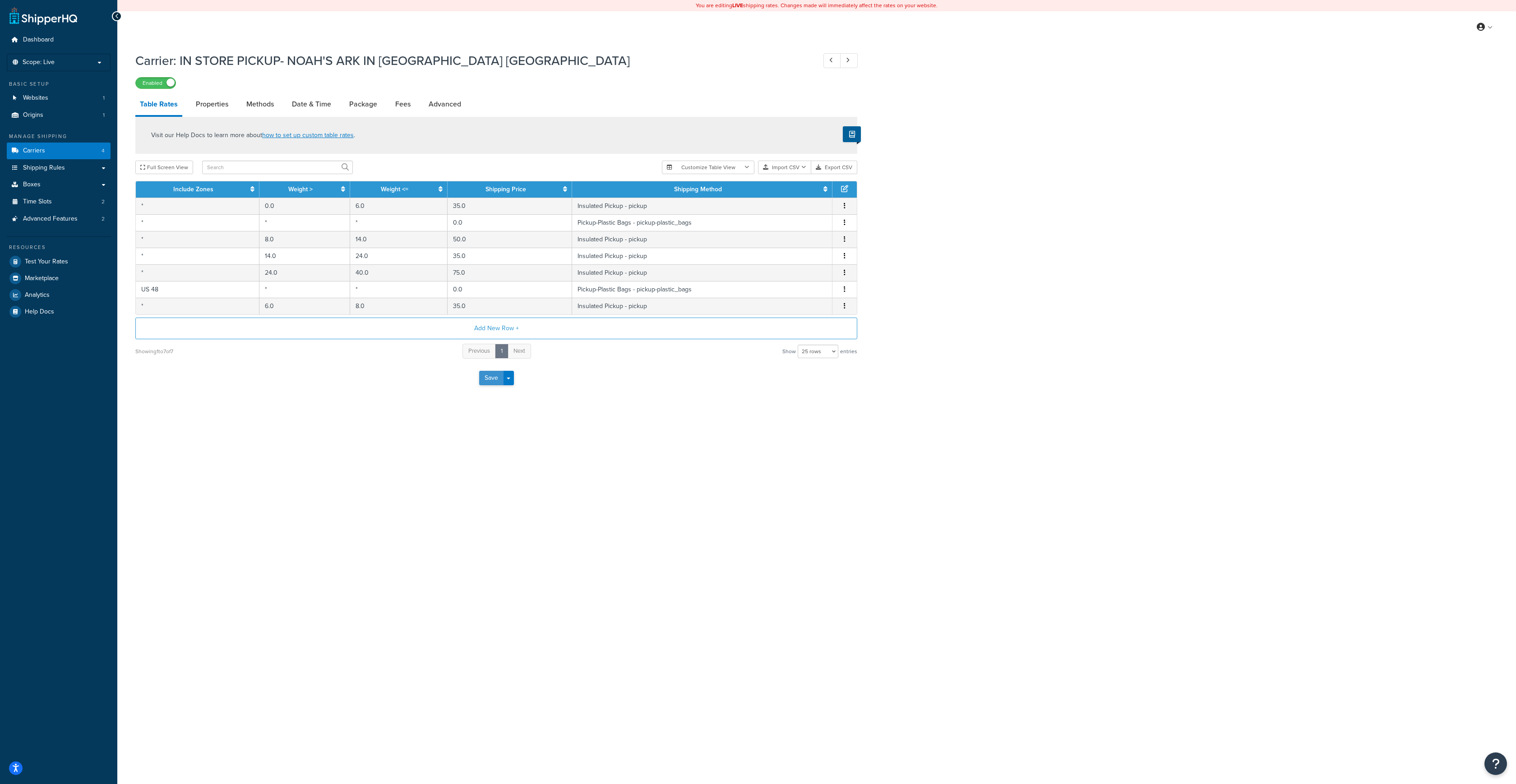
click at [491, 381] on button "Save" at bounding box center [491, 377] width 24 height 14
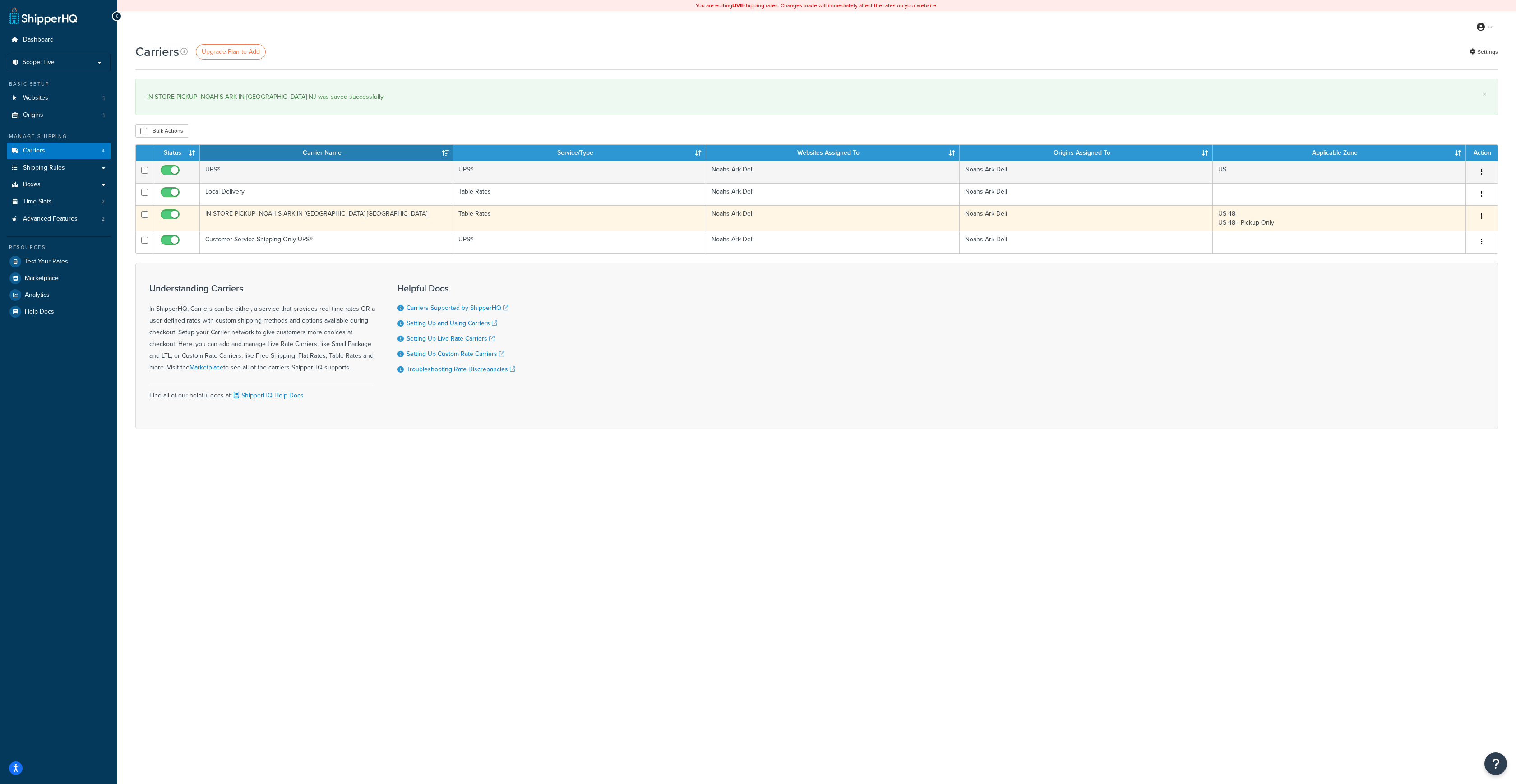
click at [1482, 218] on icon "button" at bounding box center [1482, 216] width 2 height 7
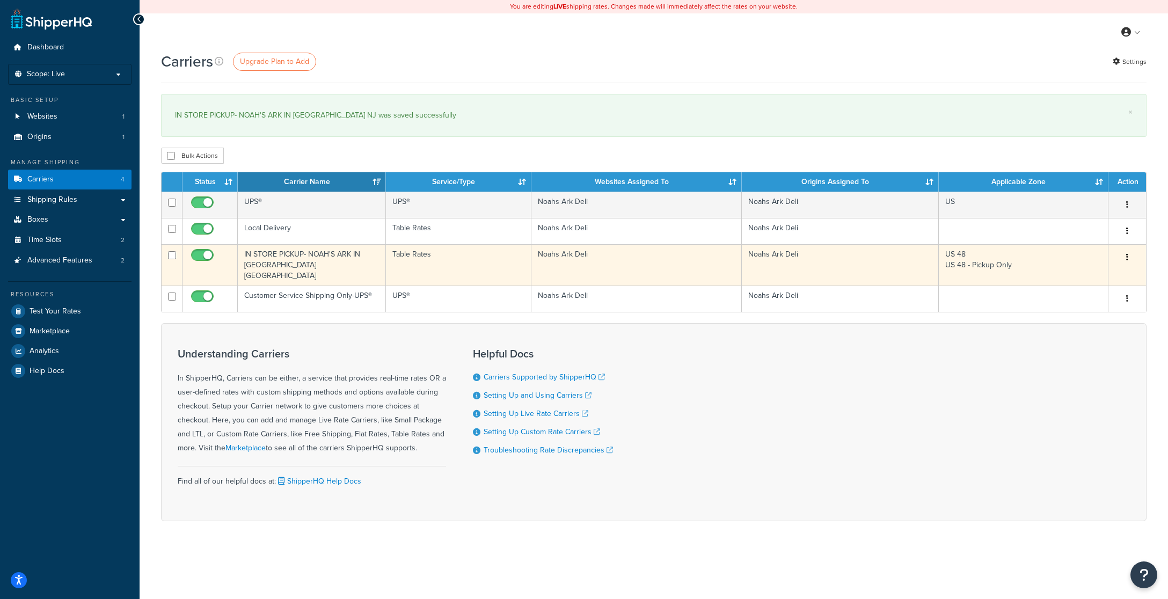
click at [1125, 258] on button "button" at bounding box center [1127, 257] width 15 height 17
click at [1073, 273] on link "Edit" at bounding box center [1083, 279] width 85 height 22
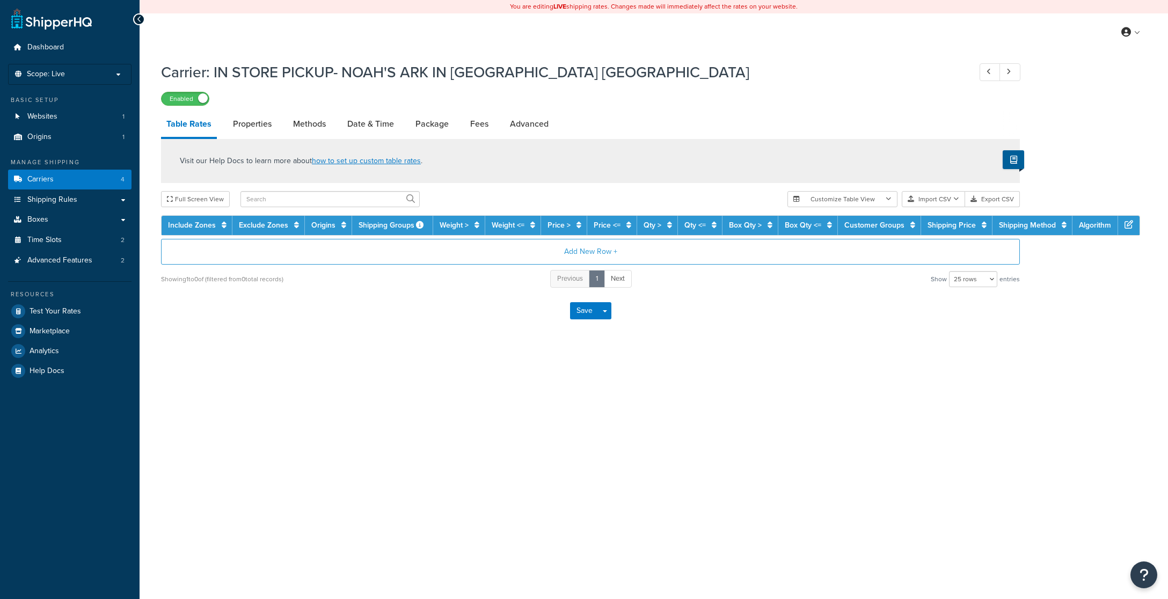
select select "25"
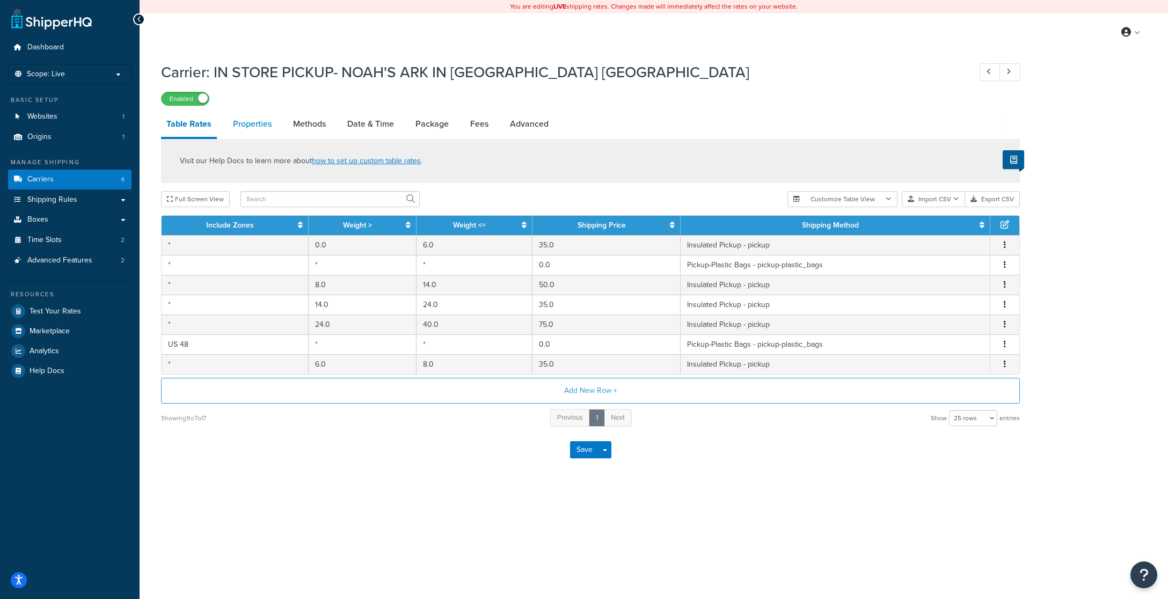
click at [262, 124] on link "Properties" at bounding box center [252, 124] width 49 height 26
select select "HIGHEST"
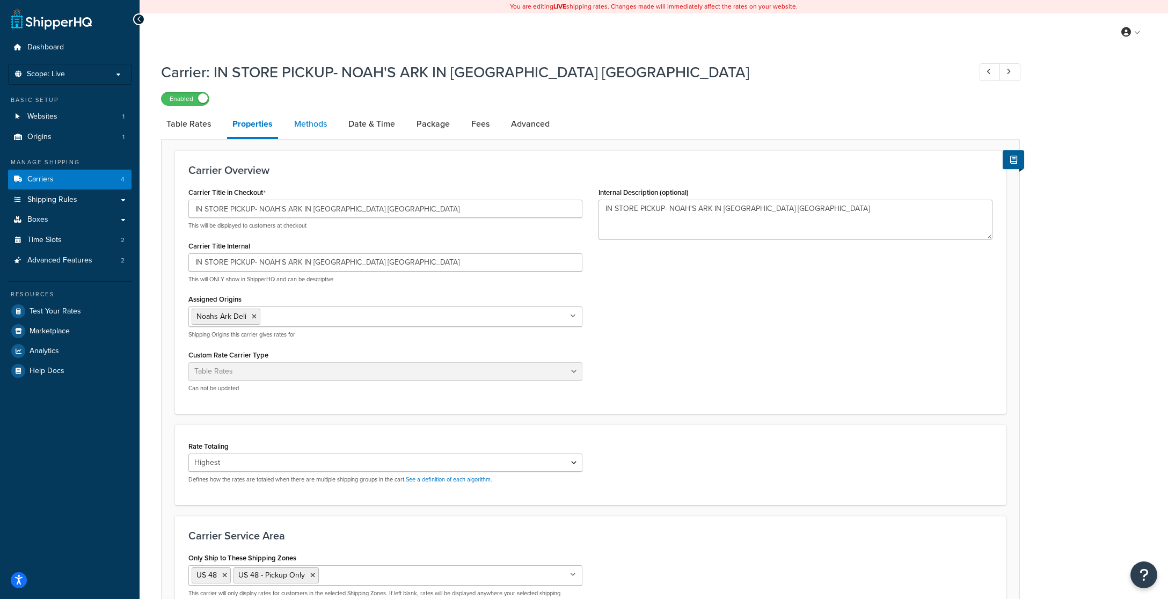
click at [316, 128] on link "Methods" at bounding box center [310, 124] width 43 height 26
select select "25"
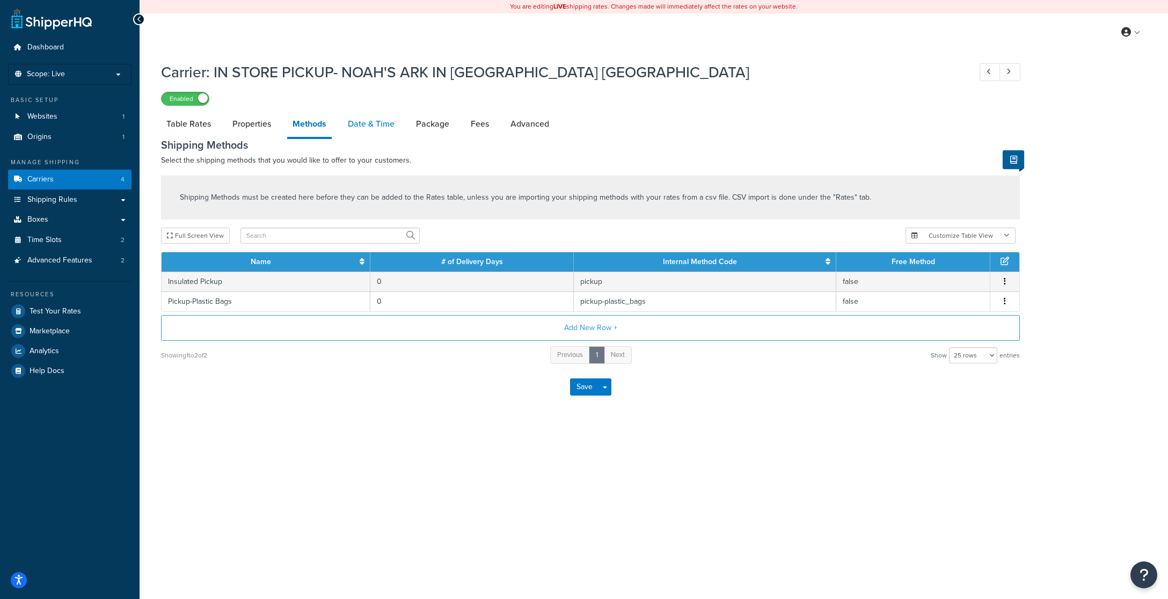
click at [361, 122] on link "Date & Time" at bounding box center [370, 124] width 57 height 26
select select "yMMMEd"
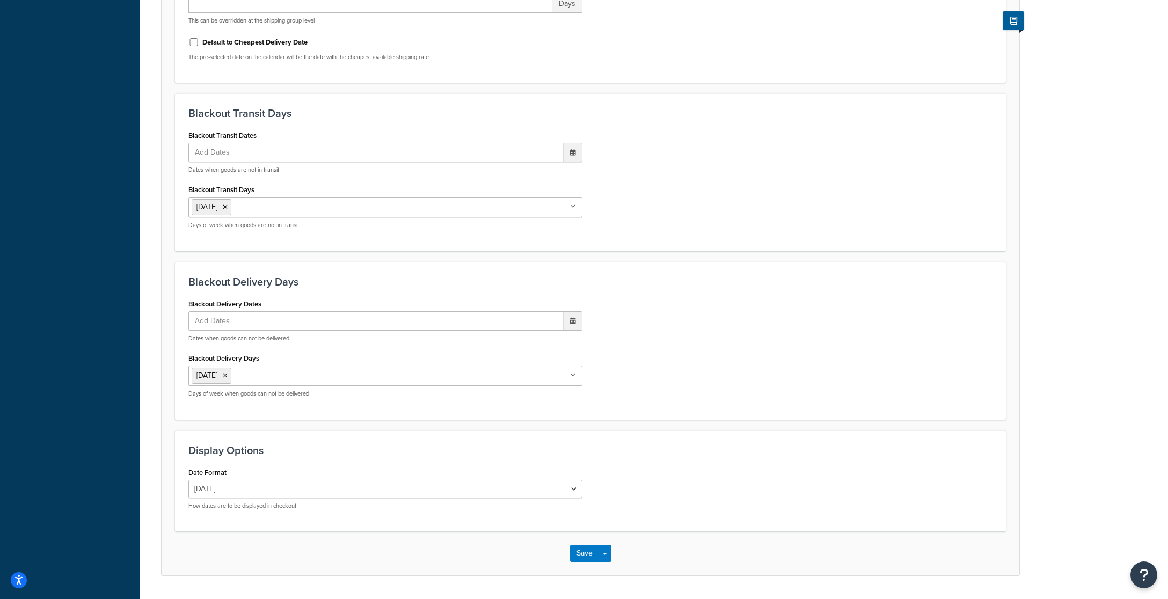
scroll to position [710, 0]
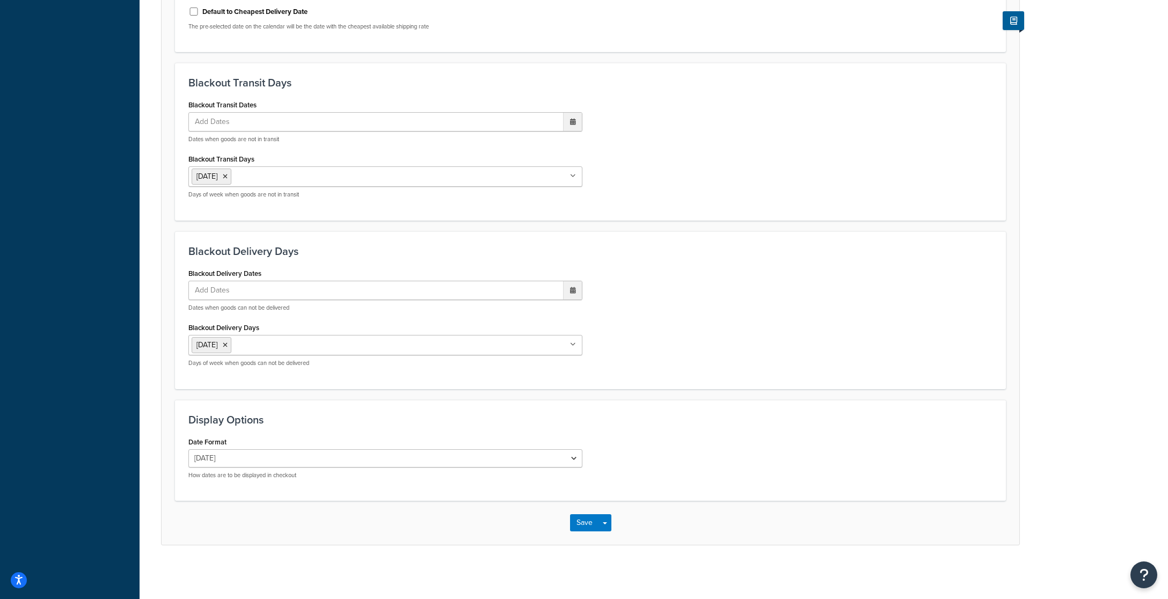
click at [239, 293] on span "Add Dates" at bounding box center [218, 290] width 52 height 18
click at [568, 312] on span "›" at bounding box center [570, 311] width 17 height 15
click at [532, 342] on td "2" at bounding box center [533, 344] width 18 height 16
click at [497, 363] on td "7" at bounding box center [497, 361] width 18 height 16
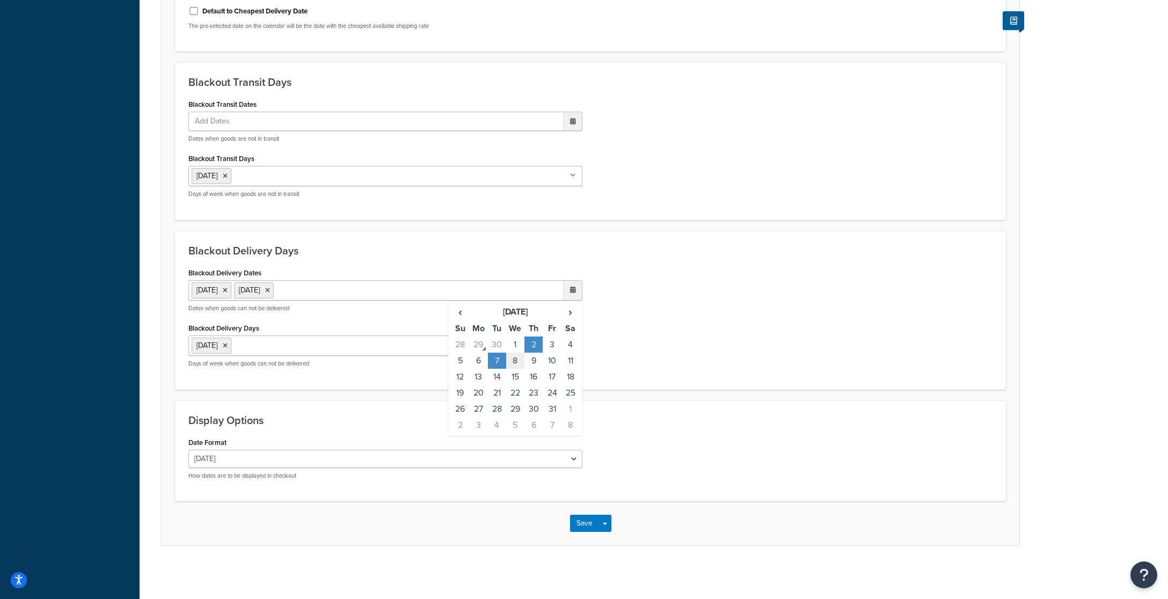
click at [517, 359] on td "8" at bounding box center [515, 361] width 18 height 16
click at [500, 376] on td "14" at bounding box center [497, 377] width 18 height 16
click at [512, 376] on td "15" at bounding box center [515, 377] width 18 height 16
click at [573, 310] on span "›" at bounding box center [570, 311] width 17 height 15
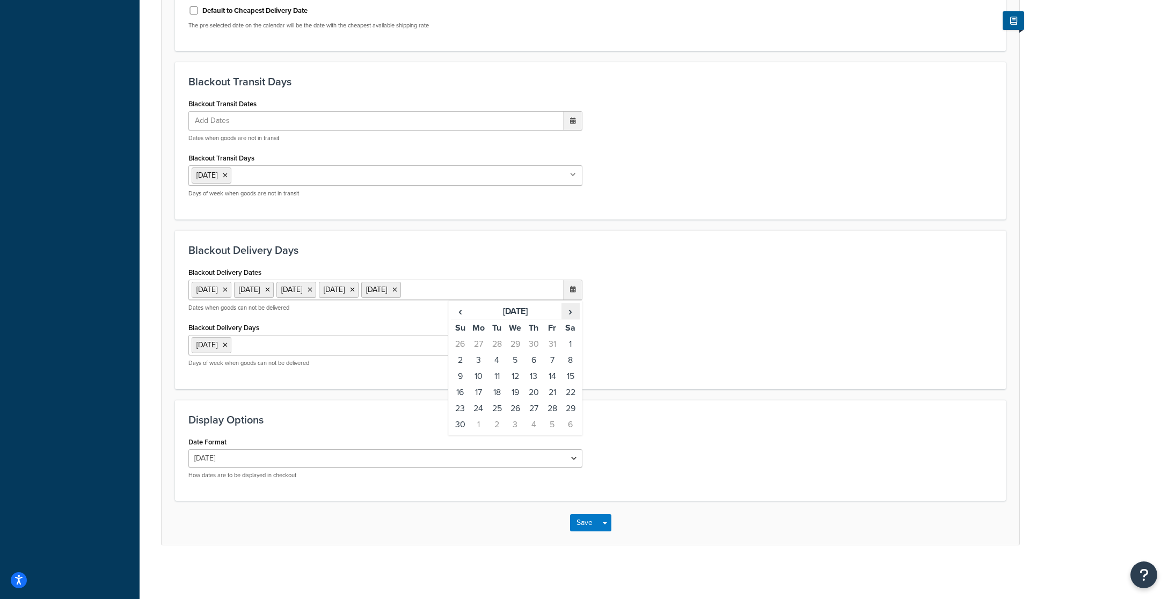
click at [573, 310] on span "›" at bounding box center [570, 311] width 17 height 15
click at [586, 519] on button "Save" at bounding box center [584, 522] width 29 height 17
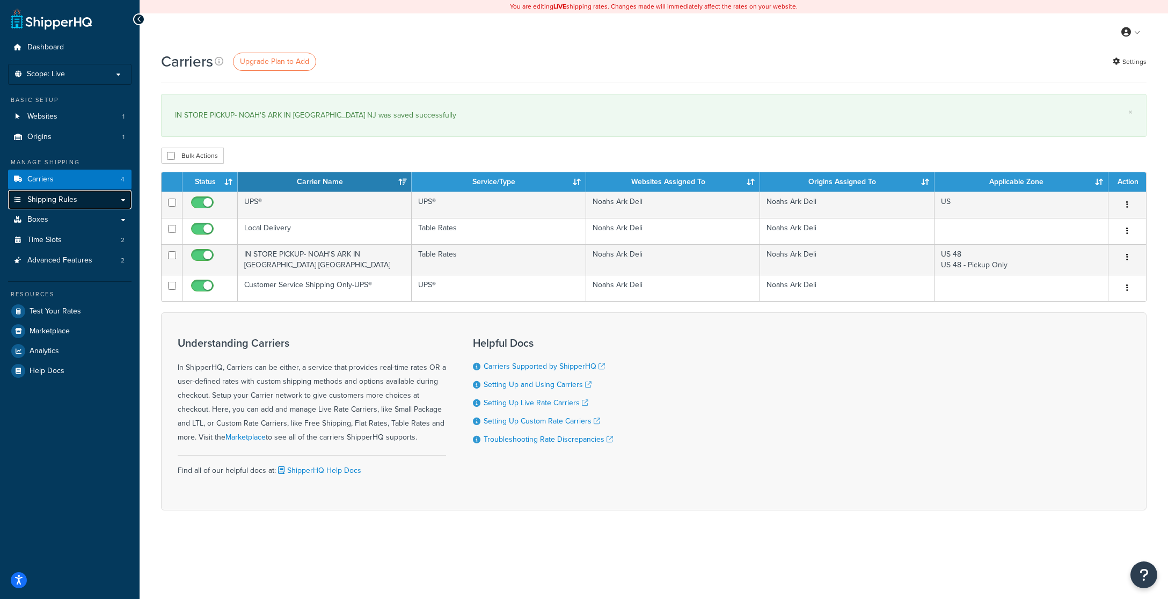
click at [56, 197] on span "Shipping Rules" at bounding box center [52, 199] width 50 height 9
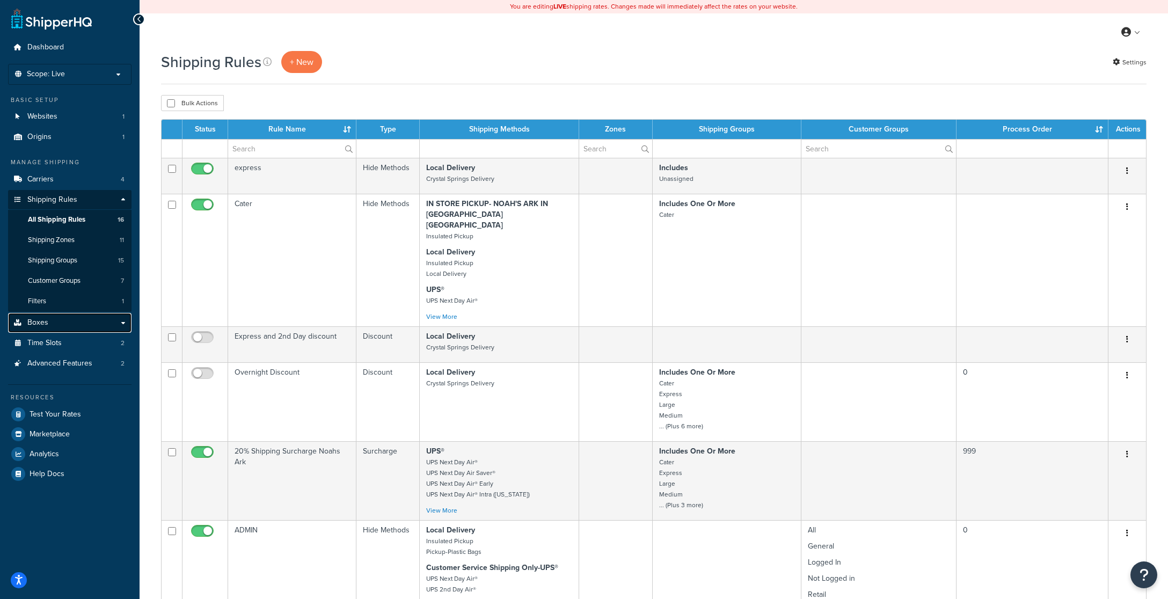
click at [42, 319] on span "Boxes" at bounding box center [37, 322] width 21 height 9
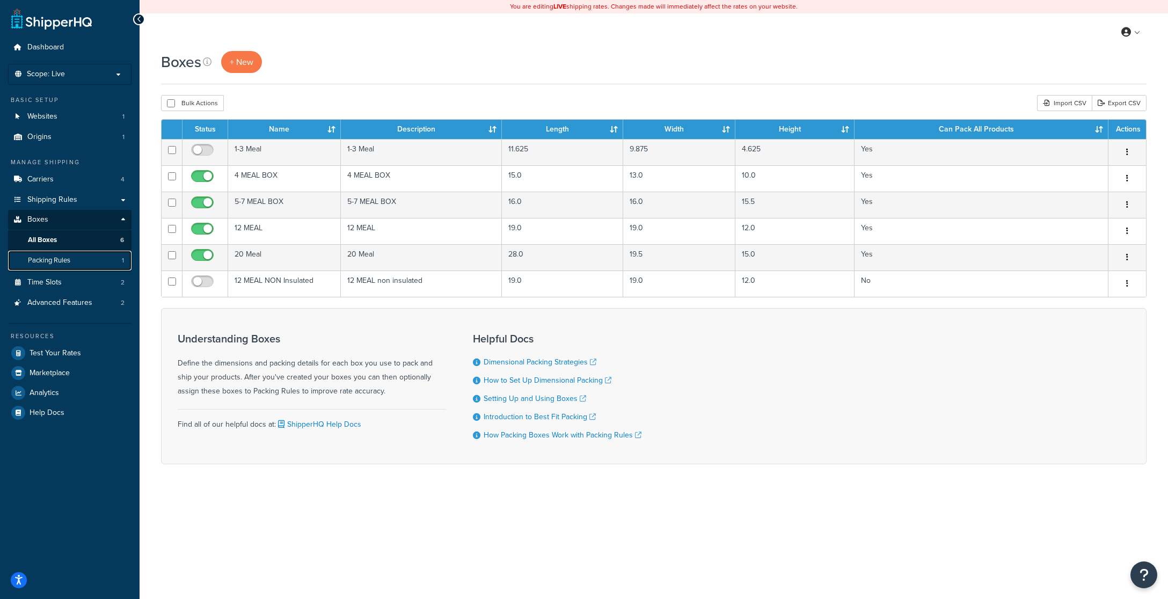
click at [56, 261] on span "Packing Rules" at bounding box center [49, 260] width 42 height 9
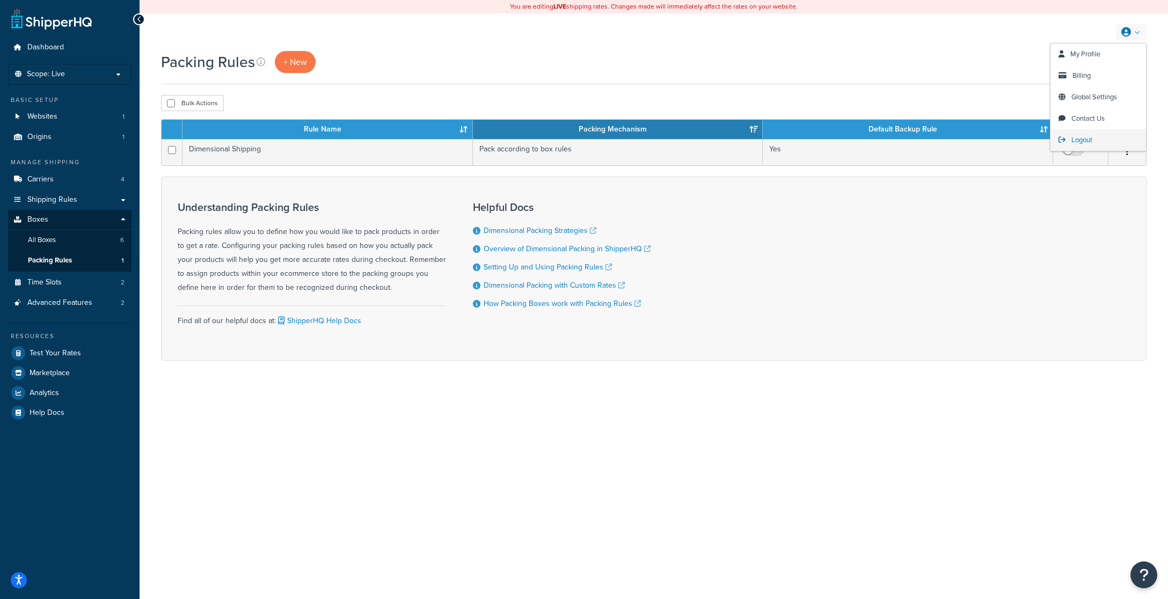
click at [1072, 139] on span "Logout" at bounding box center [1081, 140] width 21 height 10
